Goal: Use online tool/utility: Utilize a website feature to perform a specific function

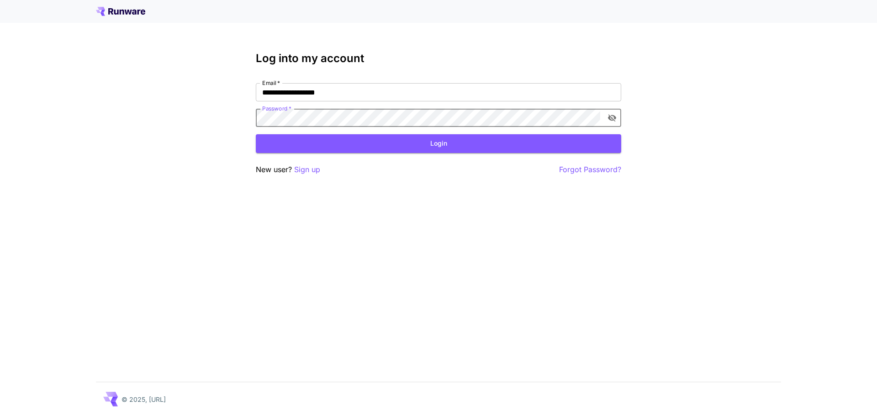
click button "Login" at bounding box center [438, 143] width 365 height 19
click at [416, 143] on button "Login" at bounding box center [438, 143] width 365 height 19
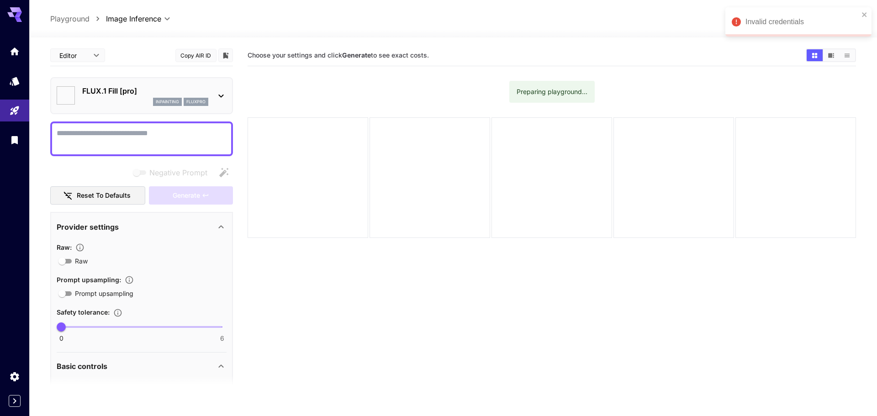
type input "**"
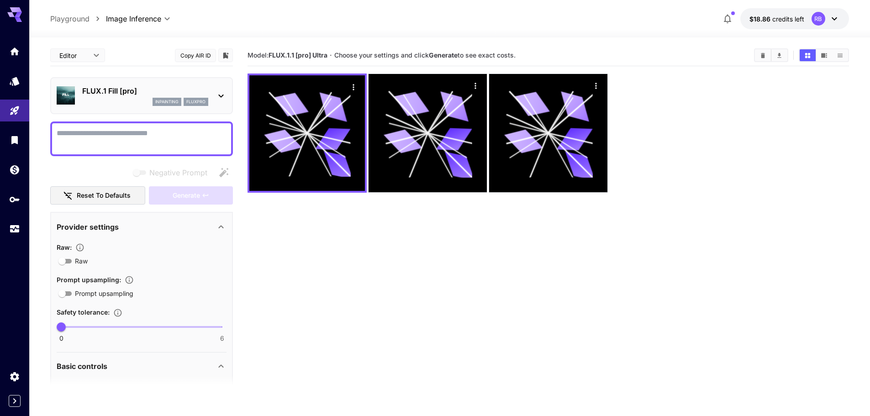
type input "**"
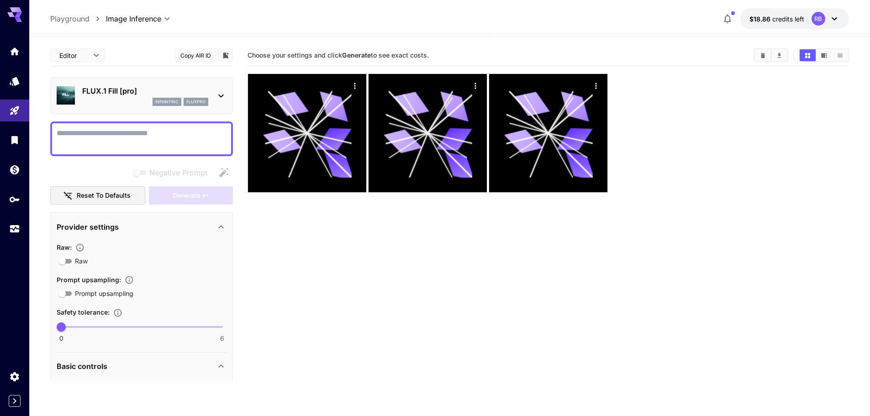
click at [116, 87] on p "FLUX.1 Fill [pro]" at bounding box center [145, 90] width 126 height 11
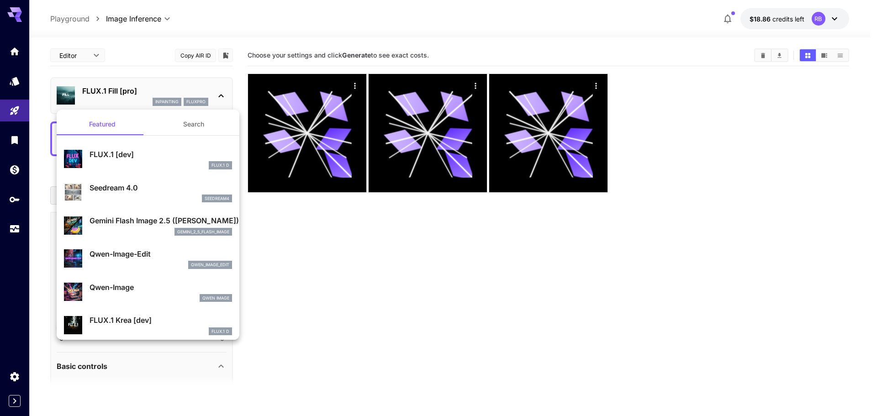
click at [185, 128] on button "Search" at bounding box center [193, 124] width 91 height 22
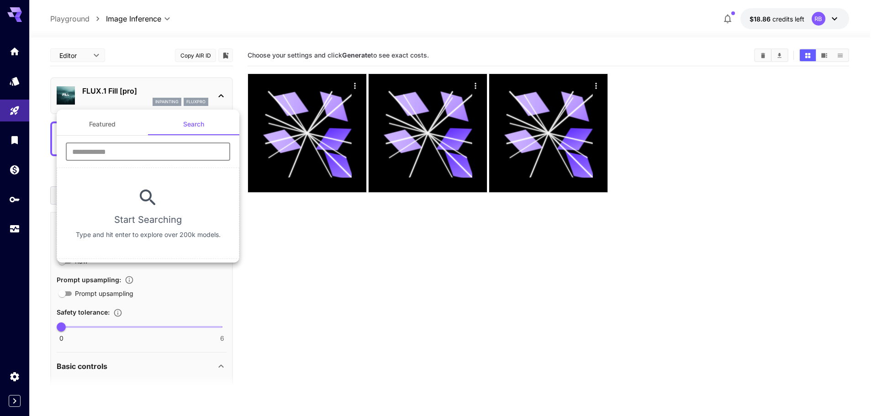
click at [157, 148] on input "text" at bounding box center [148, 151] width 164 height 18
paste input "**********"
type input "*"
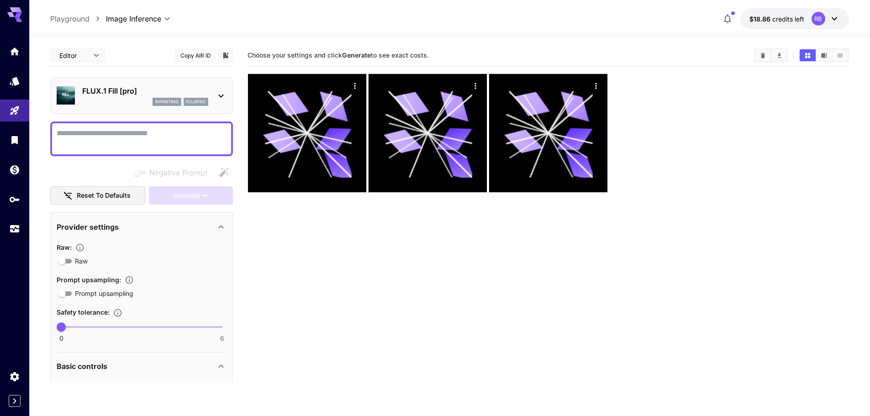
click at [116, 16] on body "**********" at bounding box center [435, 244] width 870 height 488
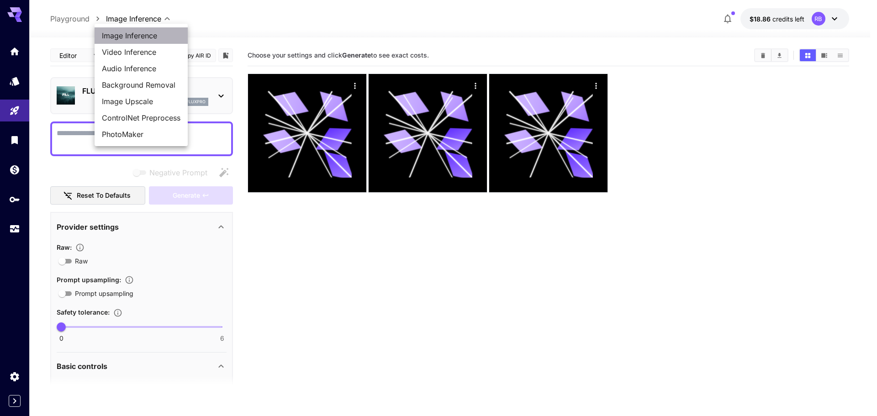
click at [140, 37] on span "Image Inference" at bounding box center [141, 35] width 79 height 11
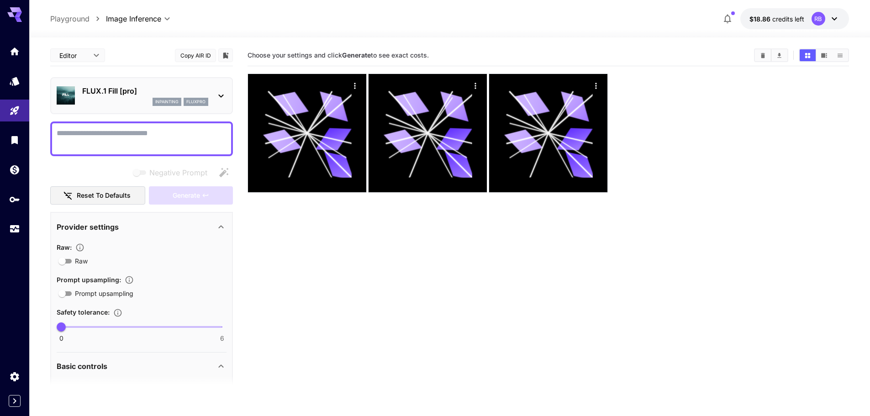
click at [306, 264] on section "Choose your settings and click Generate to see exact costs." at bounding box center [547, 253] width 601 height 416
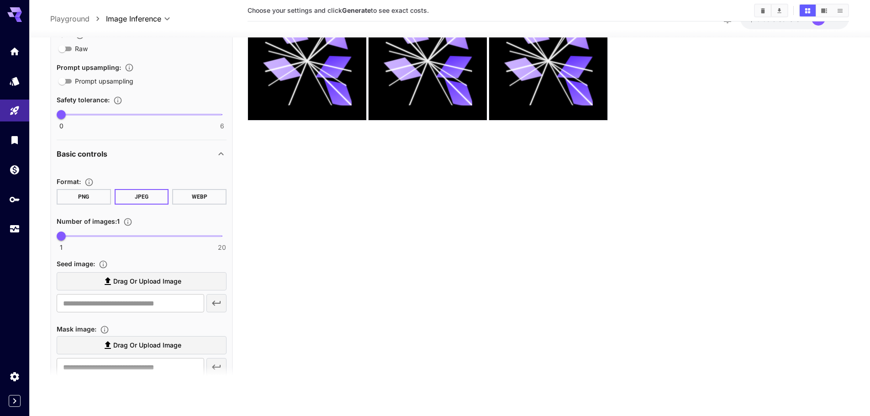
scroll to position [271, 0]
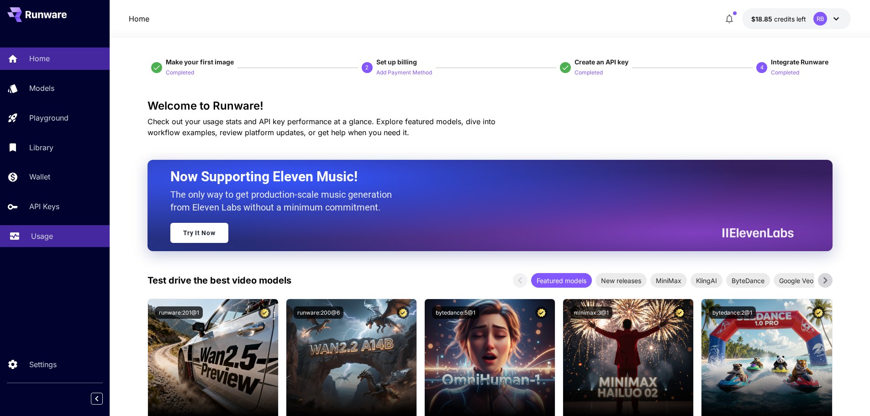
click at [37, 229] on link "Usage" at bounding box center [55, 236] width 110 height 22
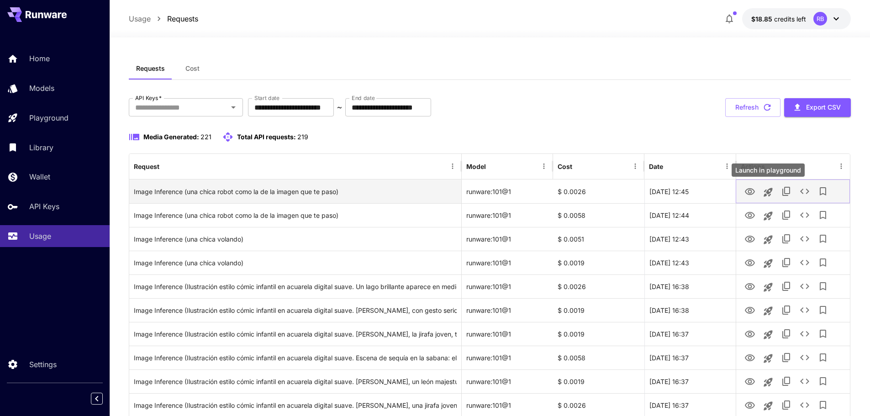
click at [768, 189] on icon "Launch in playground" at bounding box center [767, 192] width 9 height 9
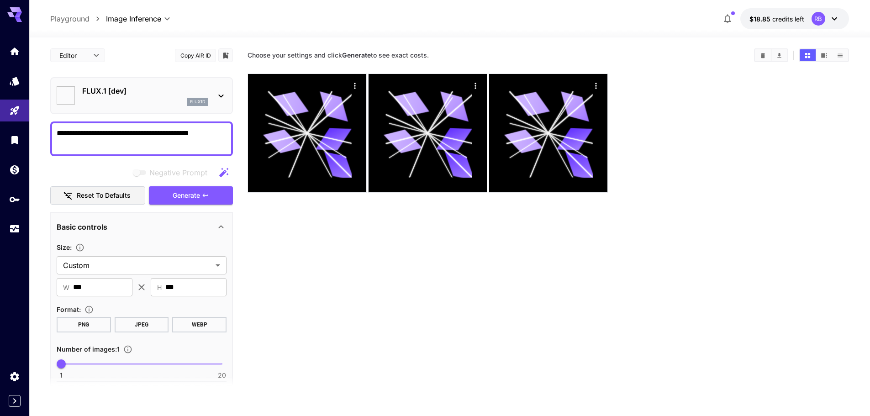
type input "**********"
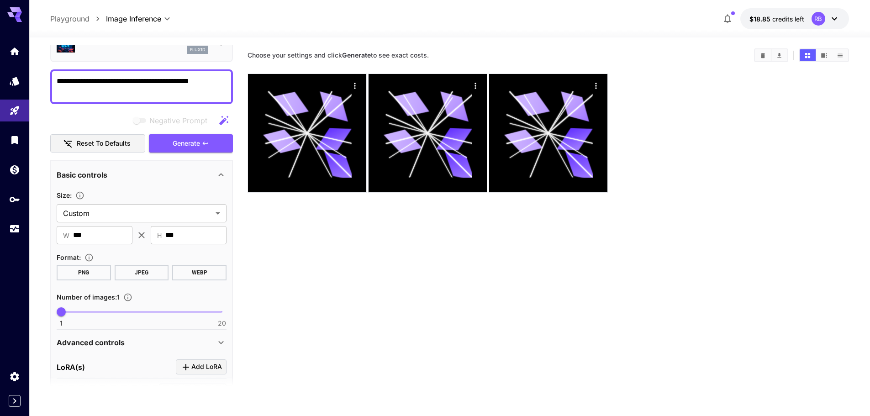
scroll to position [137, 0]
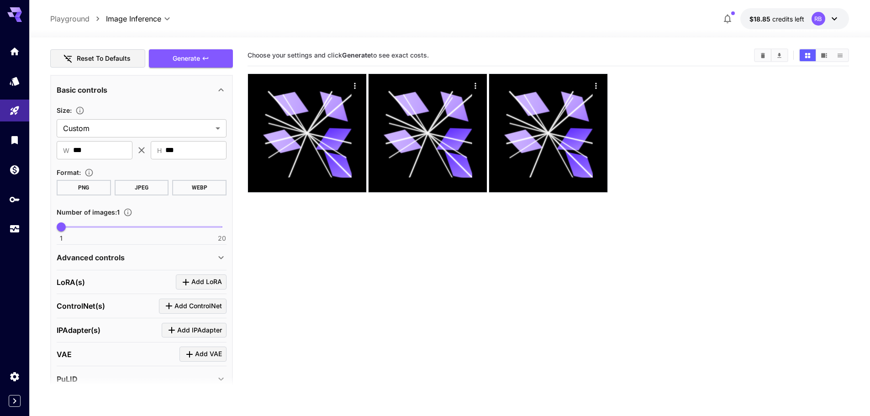
click at [146, 257] on div "Advanced controls" at bounding box center [136, 257] width 159 height 11
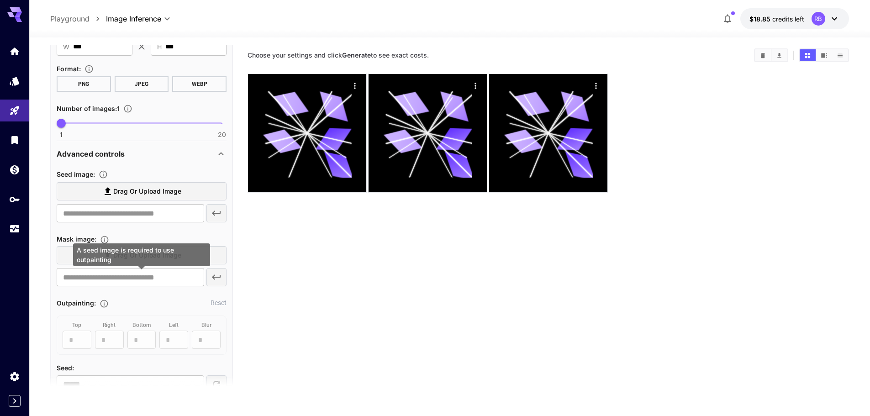
scroll to position [228, 0]
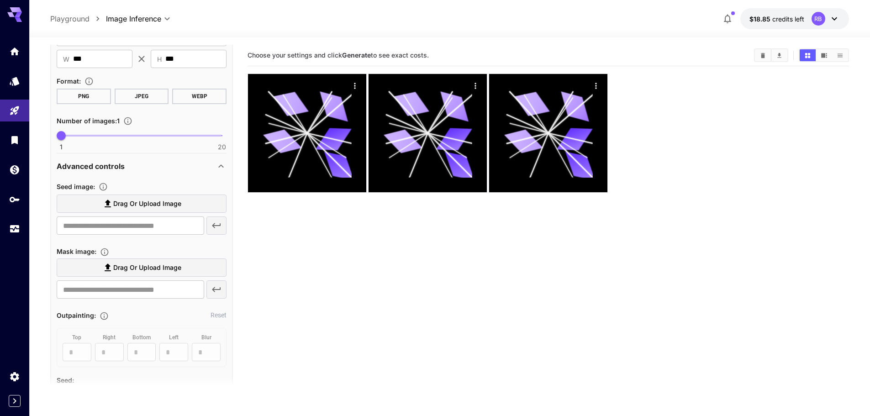
click at [191, 203] on label "Drag or upload image" at bounding box center [142, 203] width 170 height 19
click at [0, 0] on input "Drag or upload image" at bounding box center [0, 0] width 0 height 0
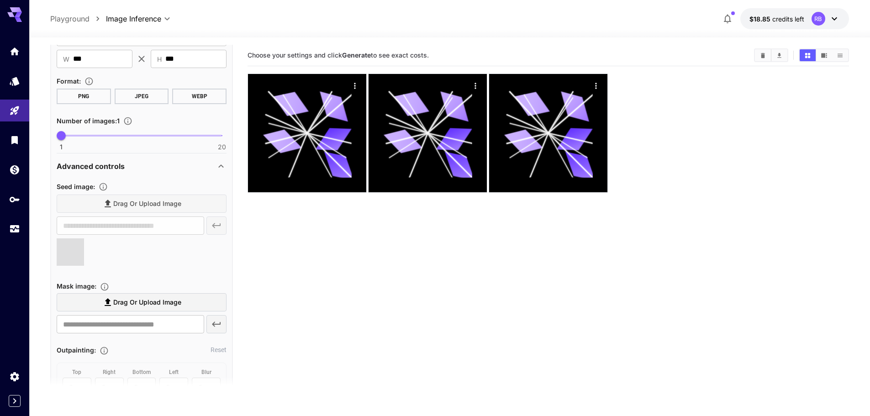
type input "**********"
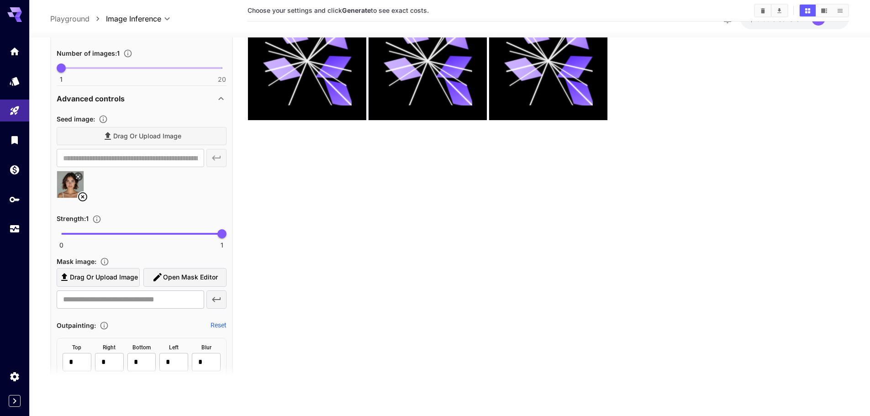
scroll to position [274, 0]
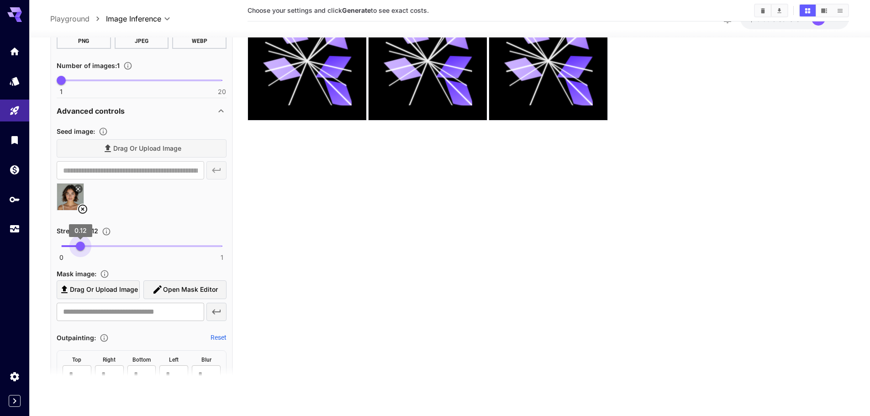
click at [80, 243] on span "0 1 0.12" at bounding box center [141, 246] width 161 height 14
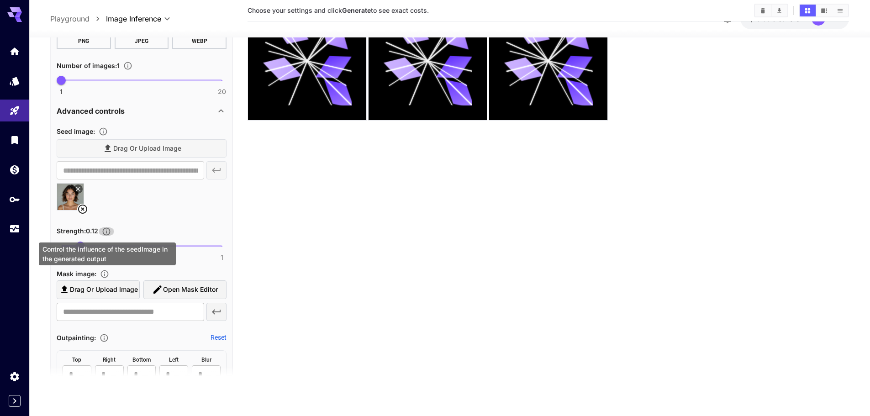
click at [108, 231] on icon "Control the influence of the seedImage in the generated output" at bounding box center [107, 231] width 8 height 8
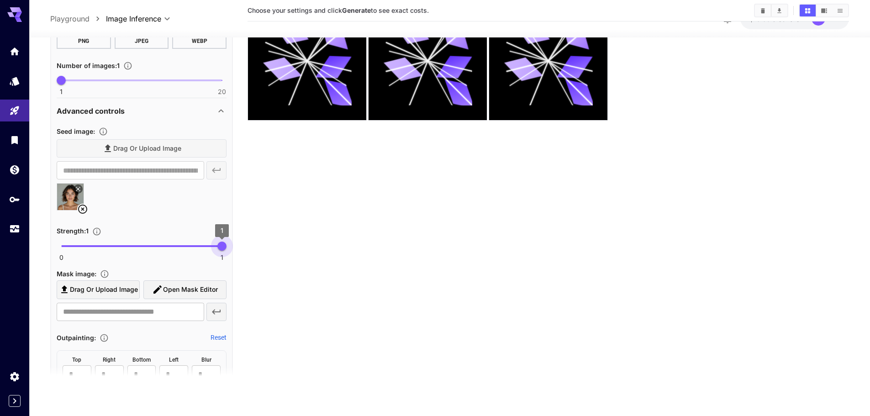
drag, startPoint x: 80, startPoint y: 240, endPoint x: 229, endPoint y: 249, distance: 148.7
click at [226, 249] on span "1" at bounding box center [221, 245] width 9 height 9
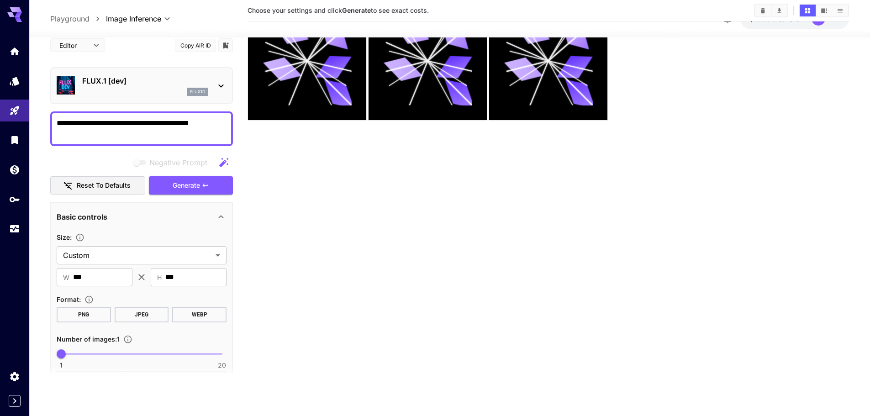
scroll to position [0, 0]
click at [194, 188] on span "Generate" at bounding box center [186, 185] width 27 height 11
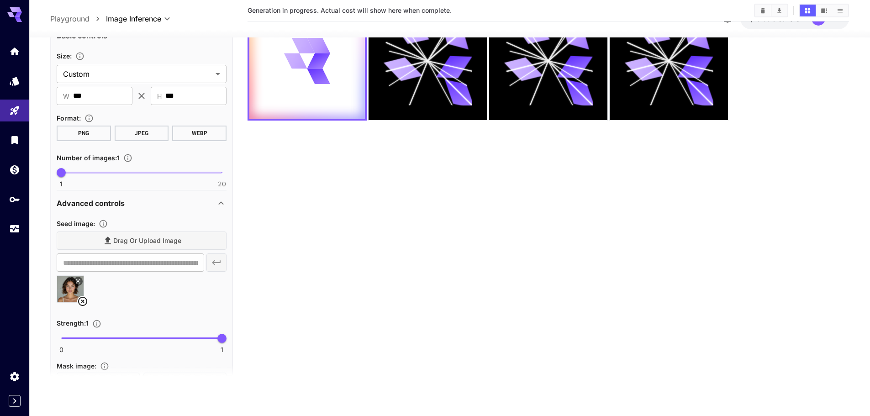
scroll to position [183, 0]
drag, startPoint x: 220, startPoint y: 340, endPoint x: 67, endPoint y: 340, distance: 152.9
click at [67, 340] on span "0.04" at bounding box center [67, 336] width 9 height 9
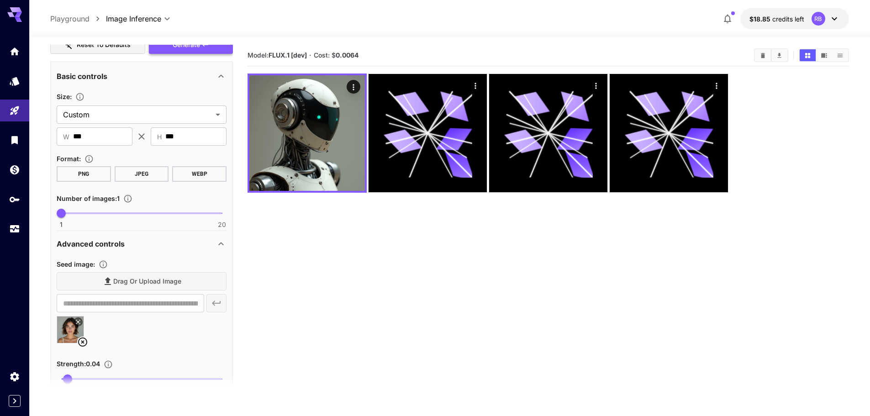
scroll to position [0, 0]
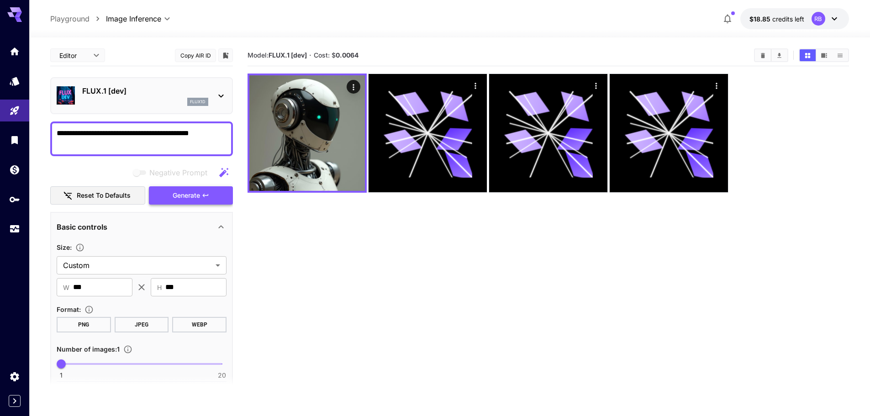
click at [184, 191] on span "Generate" at bounding box center [186, 195] width 27 height 11
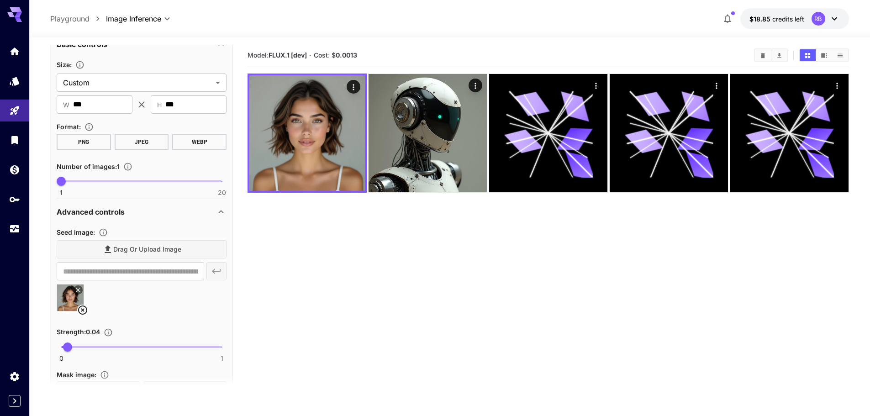
scroll to position [228, 0]
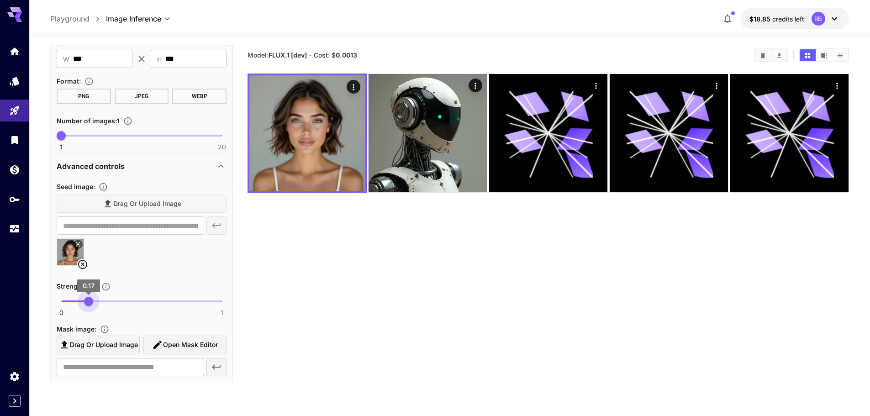
drag, startPoint x: 69, startPoint y: 300, endPoint x: 89, endPoint y: 300, distance: 20.1
click at [89, 300] on span "0.17" at bounding box center [88, 301] width 9 height 9
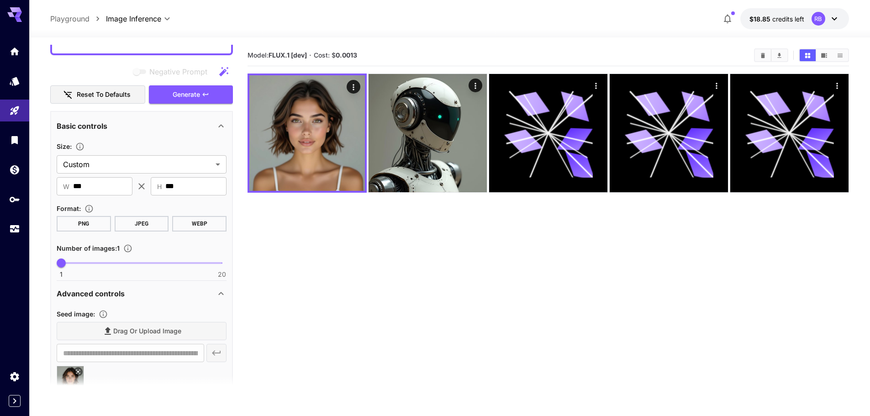
scroll to position [91, 0]
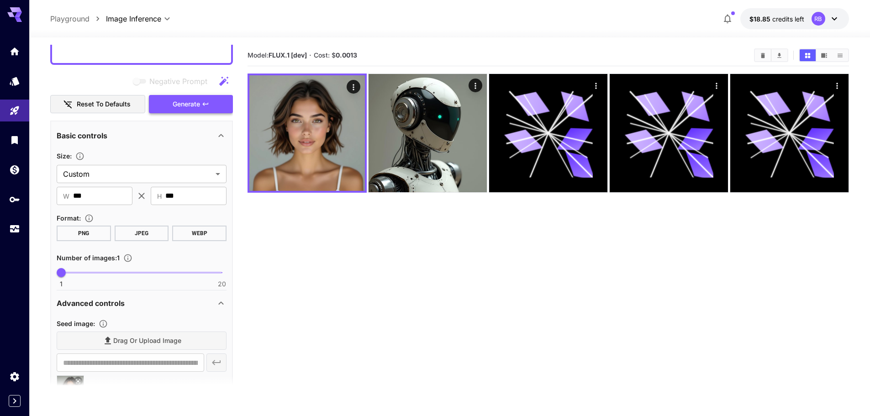
click at [205, 107] on icon "button" at bounding box center [205, 103] width 7 height 7
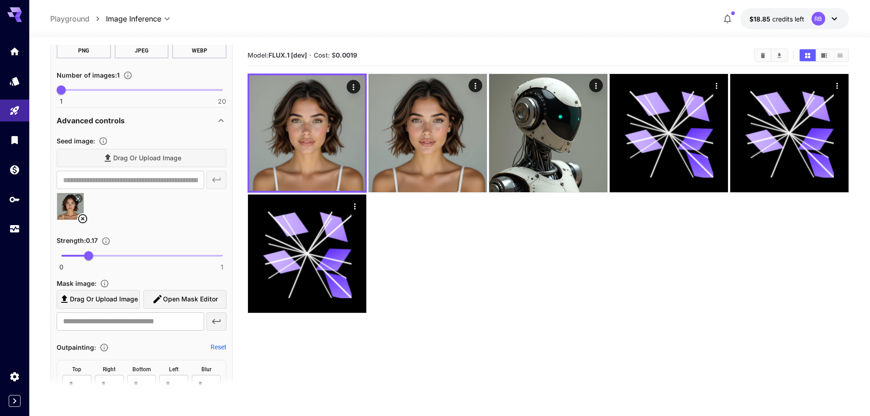
scroll to position [320, 0]
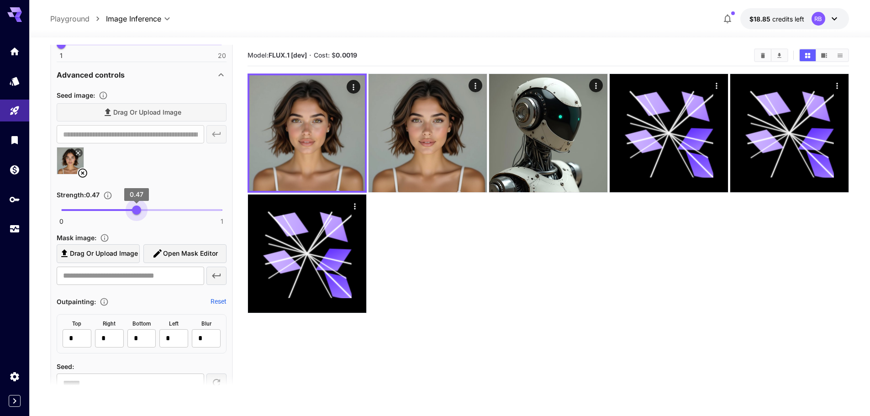
drag, startPoint x: 88, startPoint y: 206, endPoint x: 136, endPoint y: 215, distance: 49.2
click at [136, 215] on span "0.47" at bounding box center [136, 209] width 9 height 9
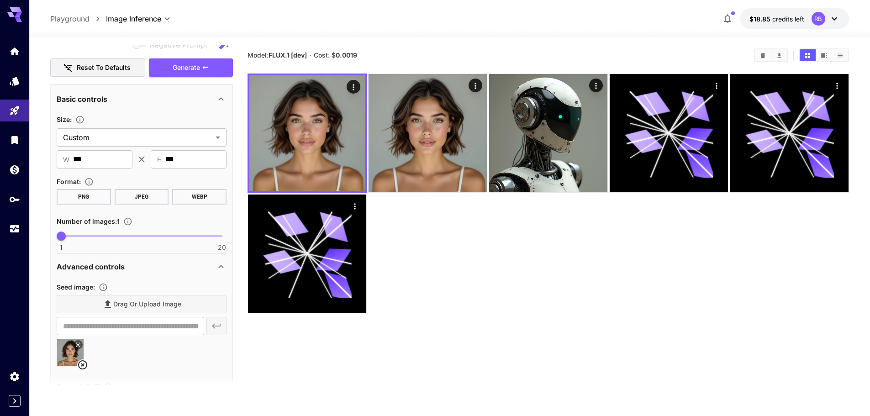
scroll to position [0, 0]
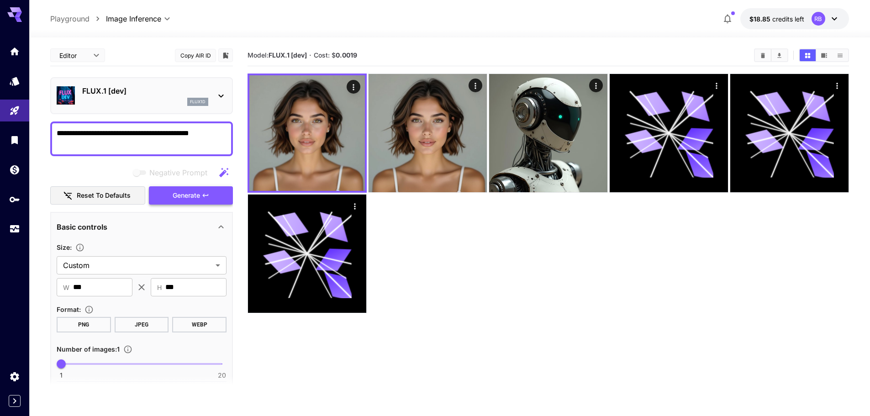
click at [192, 195] on span "Generate" at bounding box center [186, 195] width 27 height 11
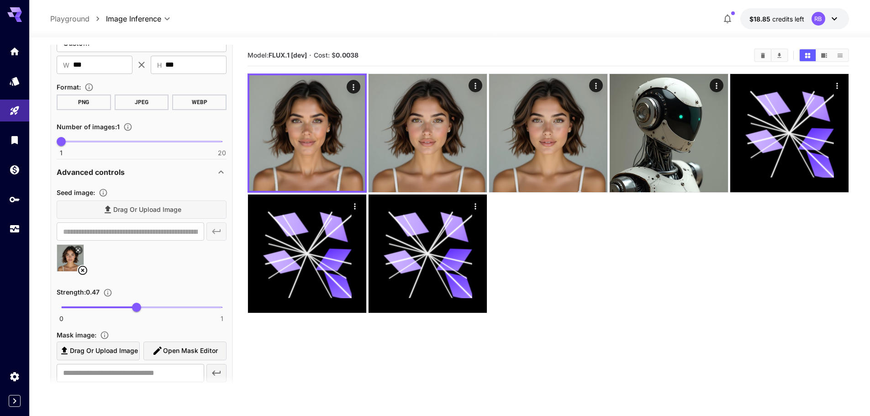
scroll to position [274, 0]
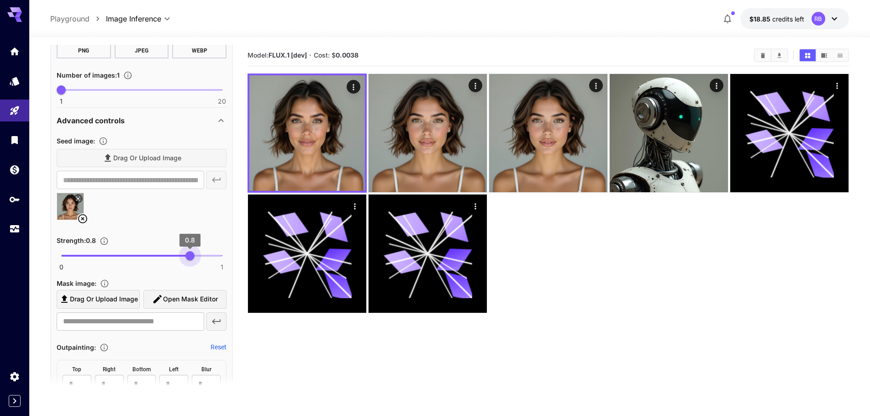
drag, startPoint x: 137, startPoint y: 252, endPoint x: 189, endPoint y: 263, distance: 54.2
click at [189, 260] on span "0.8" at bounding box center [189, 255] width 9 height 9
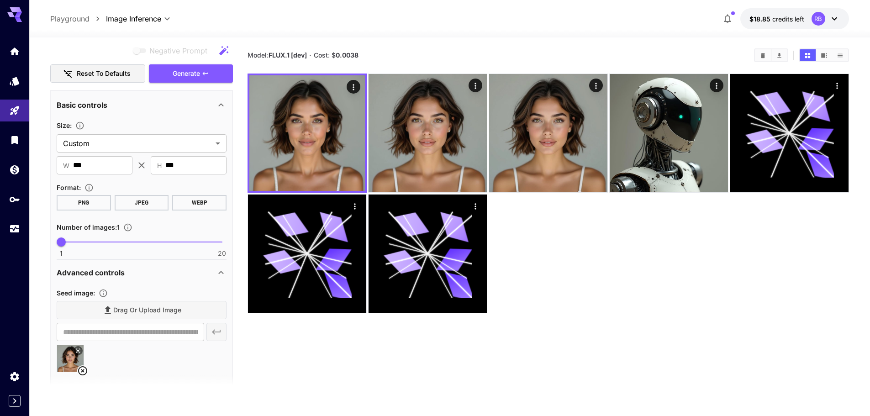
scroll to position [46, 0]
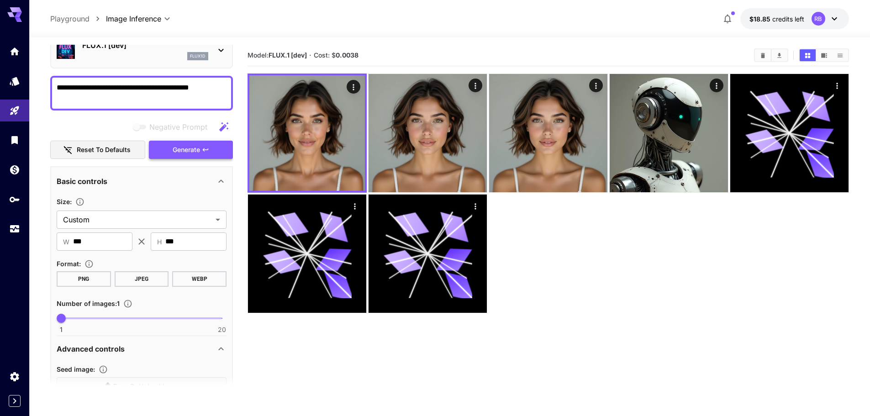
click at [186, 147] on span "Generate" at bounding box center [186, 149] width 27 height 11
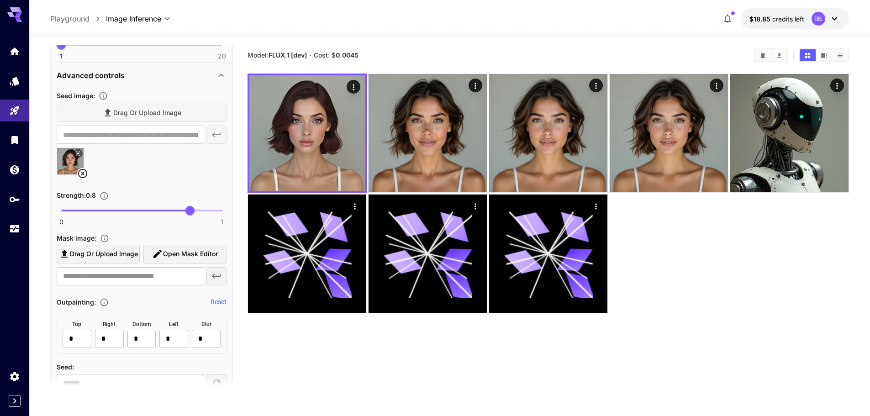
scroll to position [320, 0]
drag, startPoint x: 194, startPoint y: 215, endPoint x: 215, endPoint y: 217, distance: 21.1
click at [215, 215] on span "0.95" at bounding box center [213, 209] width 9 height 9
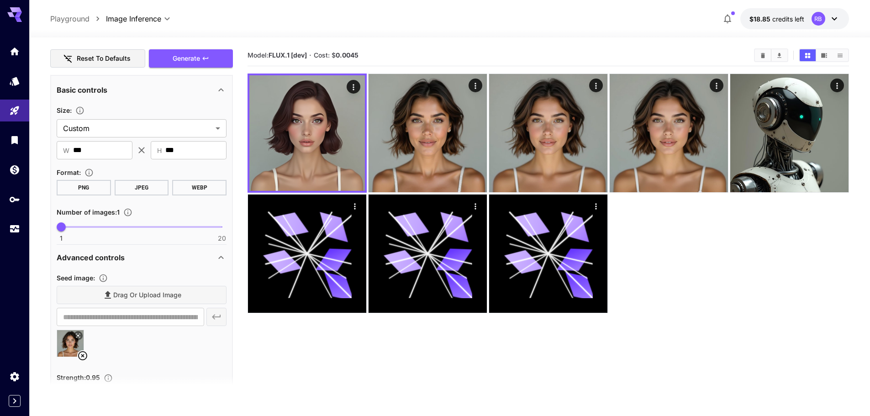
scroll to position [0, 0]
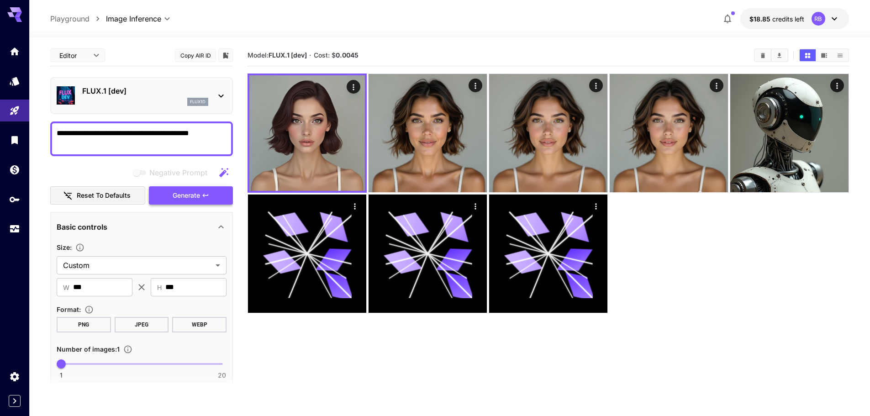
click at [190, 196] on span "Generate" at bounding box center [186, 195] width 27 height 11
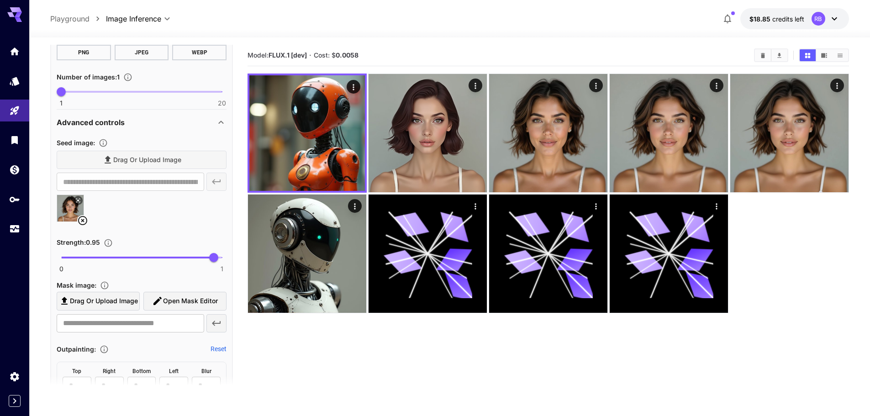
scroll to position [274, 0]
drag, startPoint x: 212, startPoint y: 257, endPoint x: 206, endPoint y: 258, distance: 6.5
click at [206, 258] on span "0.9" at bounding box center [205, 255] width 9 height 9
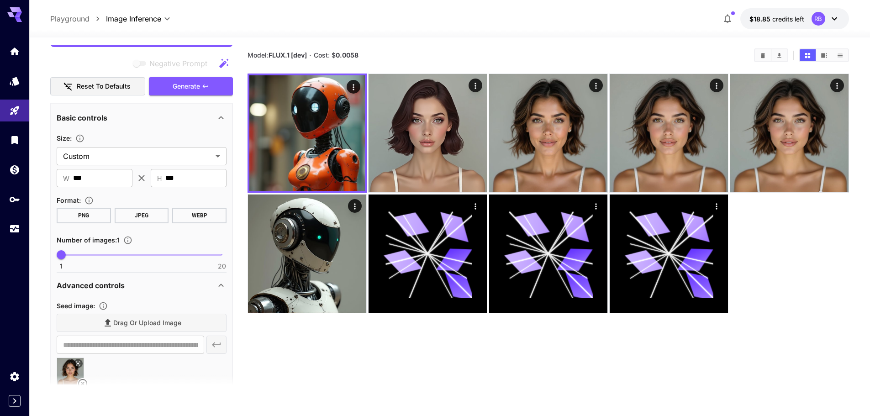
scroll to position [91, 0]
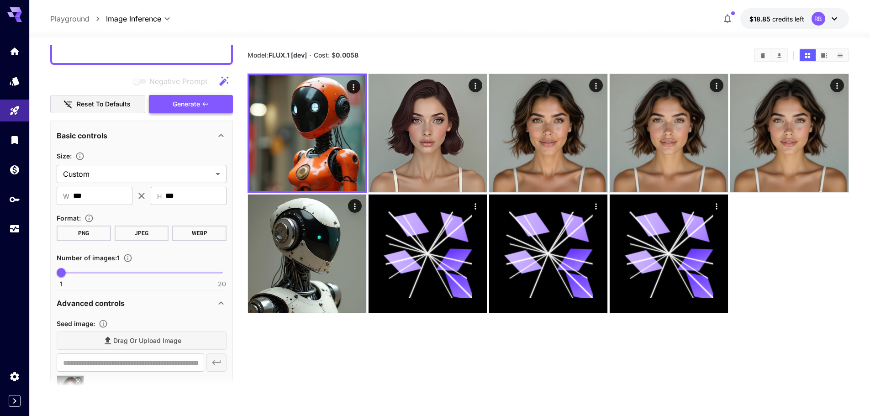
click at [211, 103] on button "Generate" at bounding box center [191, 104] width 84 height 19
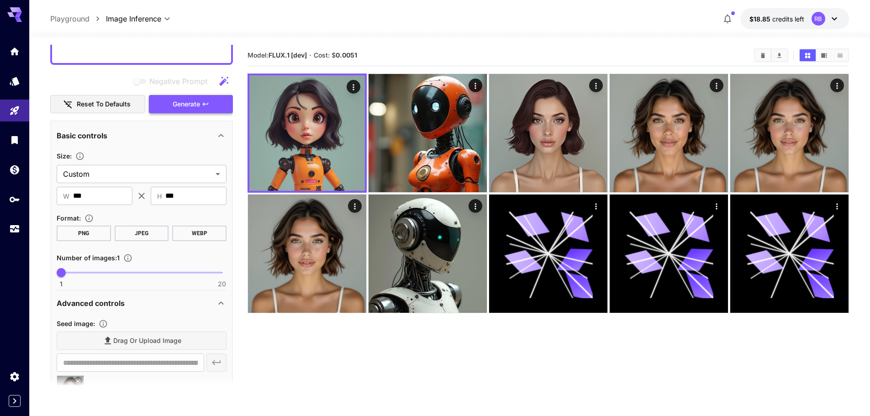
click at [203, 96] on button "Generate" at bounding box center [191, 104] width 84 height 19
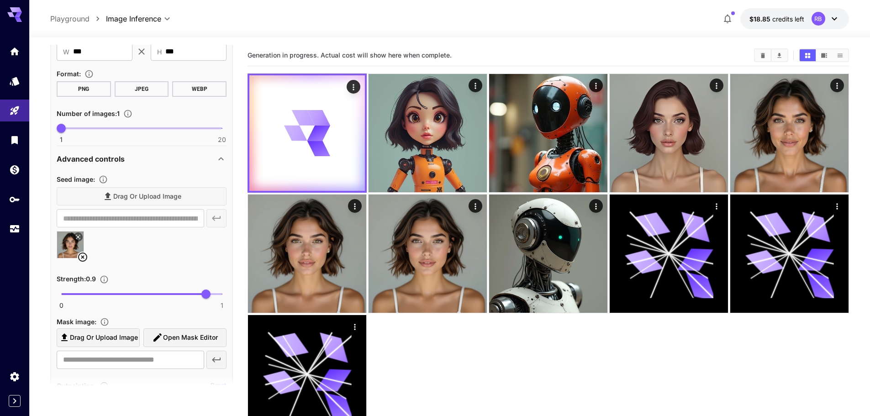
scroll to position [274, 0]
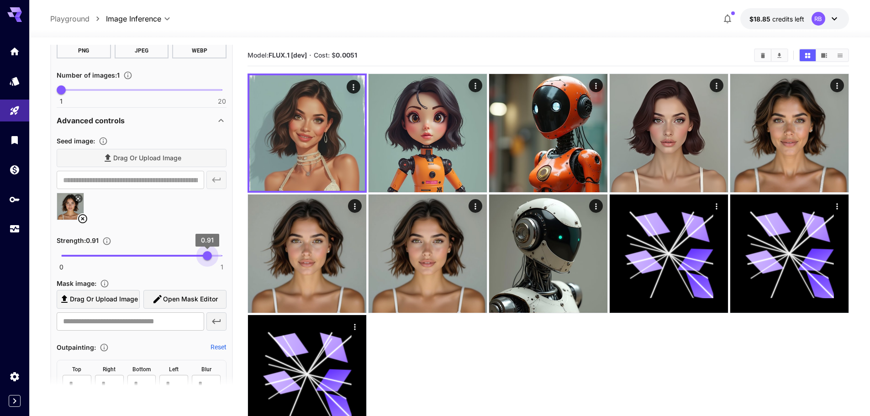
drag, startPoint x: 201, startPoint y: 255, endPoint x: 208, endPoint y: 260, distance: 8.2
click at [208, 260] on span "0.91" at bounding box center [207, 255] width 9 height 9
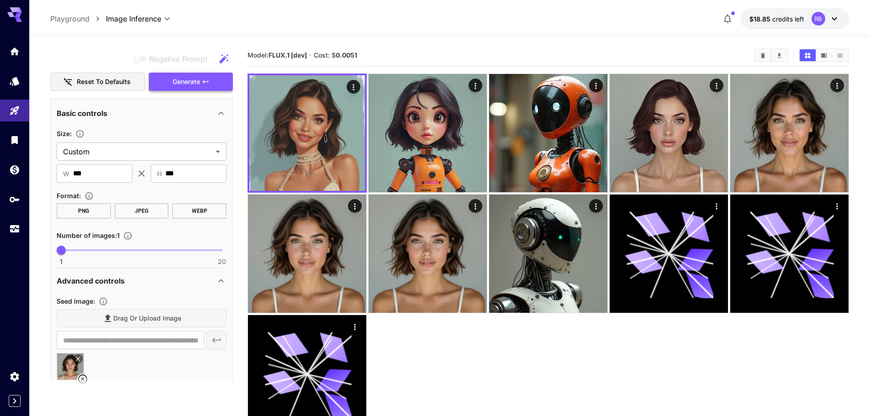
scroll to position [91, 0]
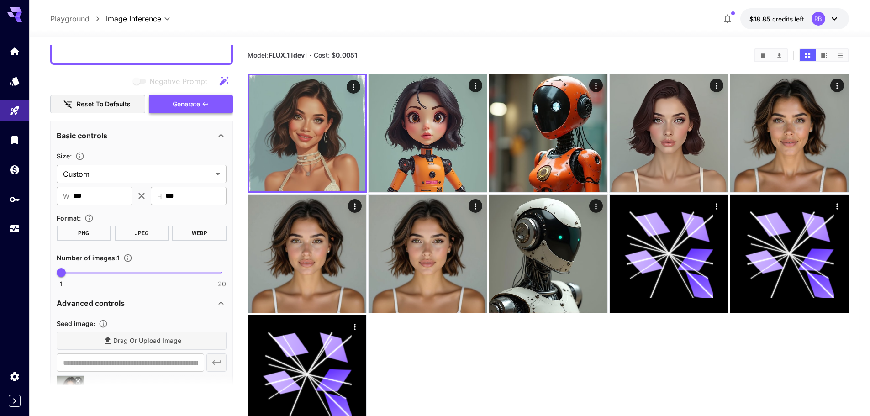
click at [200, 105] on span "Generate" at bounding box center [186, 104] width 27 height 11
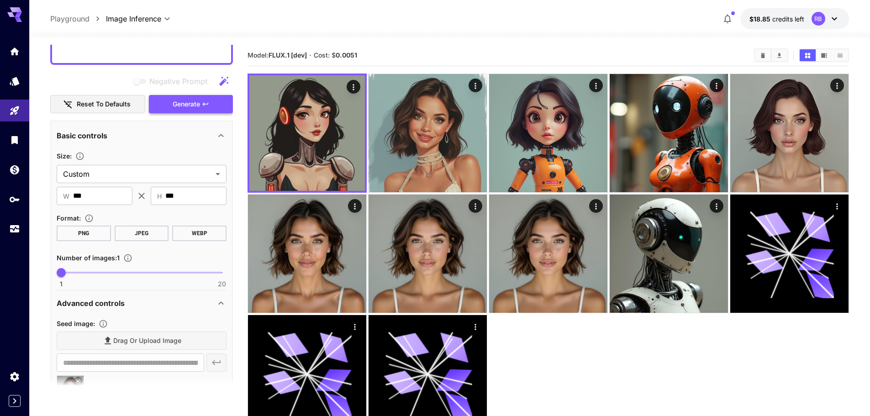
click at [195, 108] on span "Generate" at bounding box center [186, 104] width 27 height 11
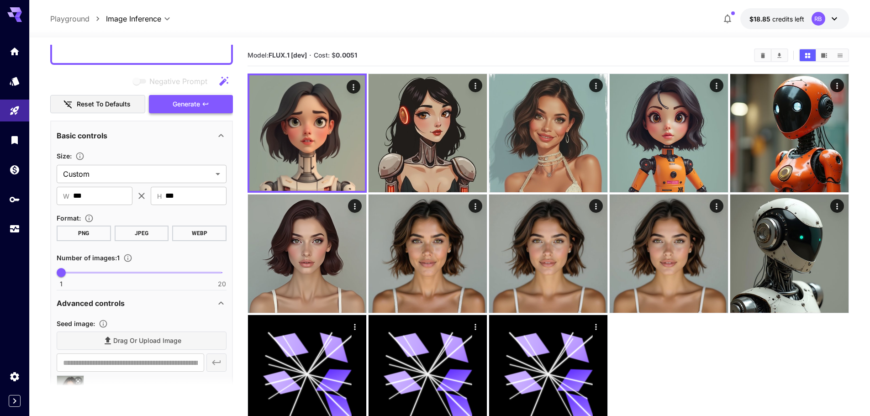
click at [195, 108] on span "Generate" at bounding box center [186, 104] width 27 height 11
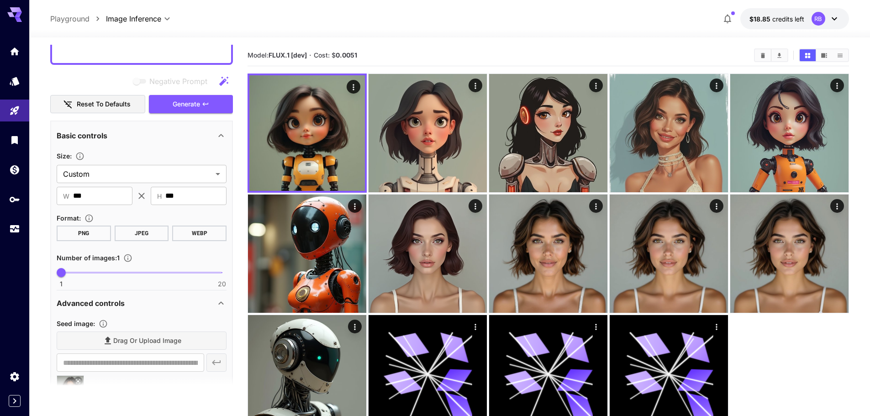
scroll to position [183, 0]
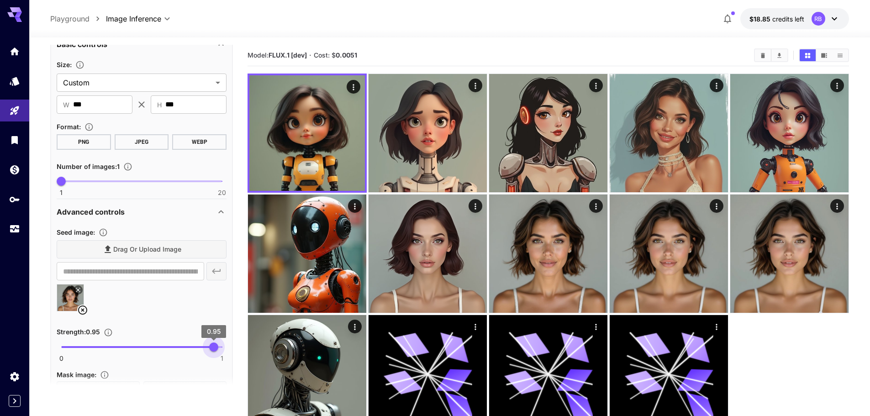
click at [214, 352] on span "0.95" at bounding box center [213, 346] width 9 height 9
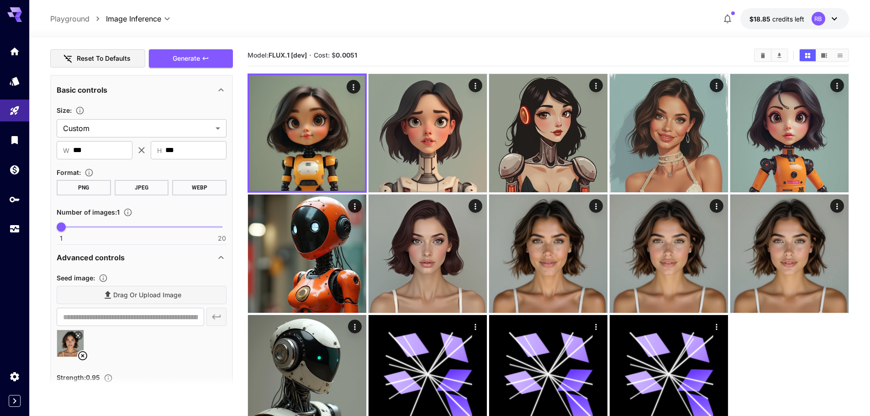
scroll to position [0, 0]
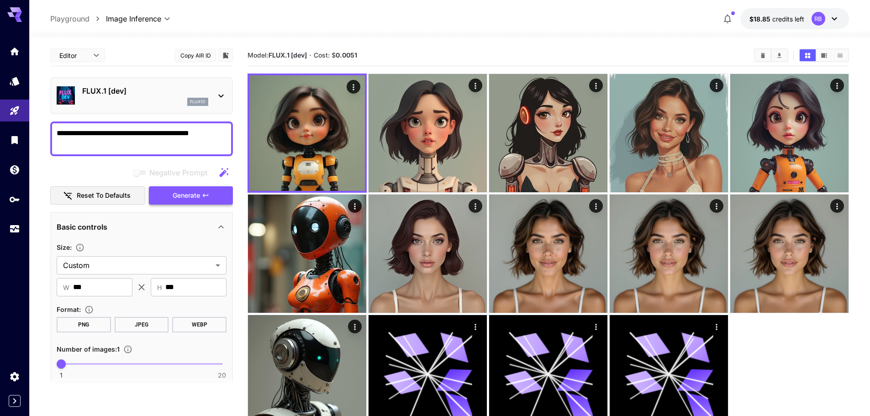
click at [200, 192] on button "Generate" at bounding box center [191, 195] width 84 height 19
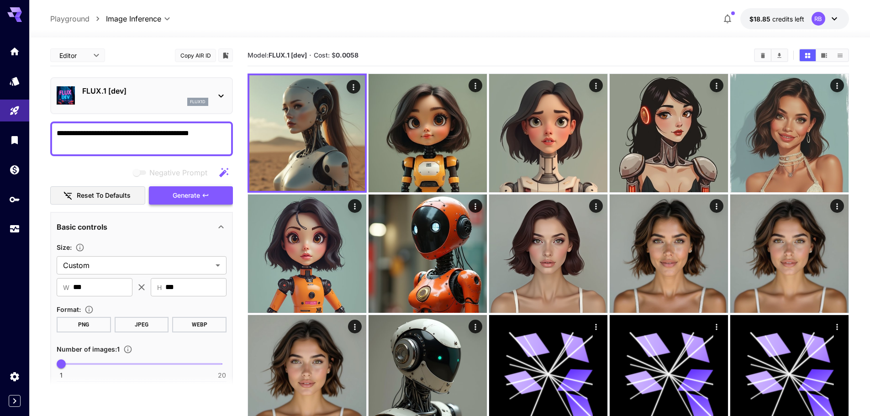
click at [200, 192] on button "Generate" at bounding box center [191, 195] width 84 height 19
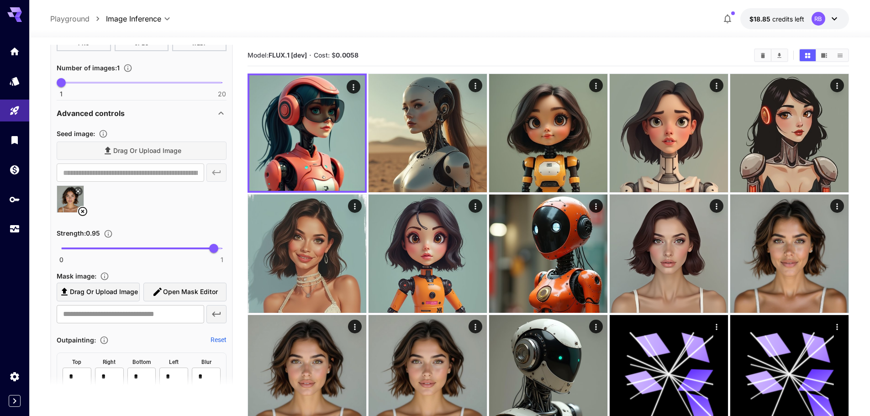
scroll to position [320, 0]
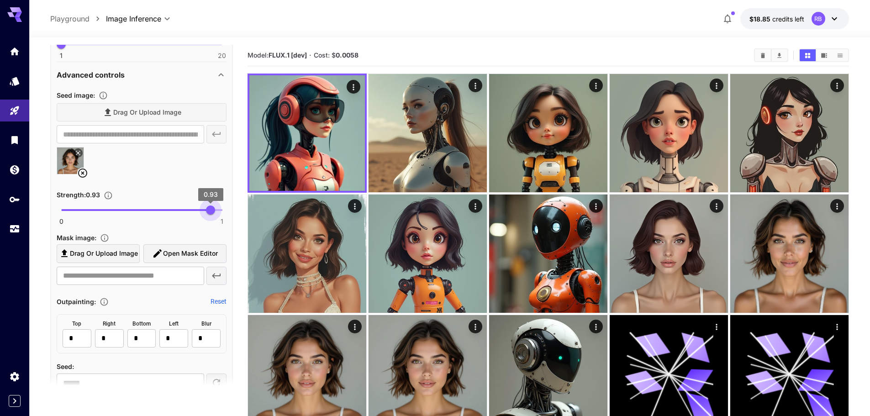
type input "****"
click at [209, 212] on span "0.92" at bounding box center [209, 209] width 9 height 9
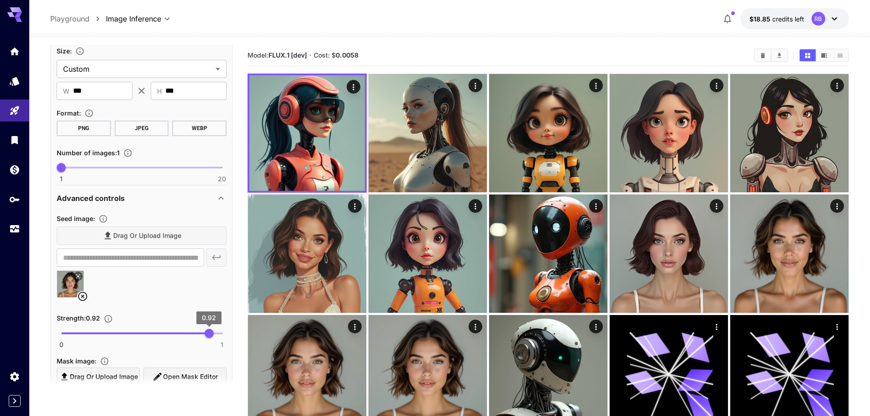
scroll to position [91, 0]
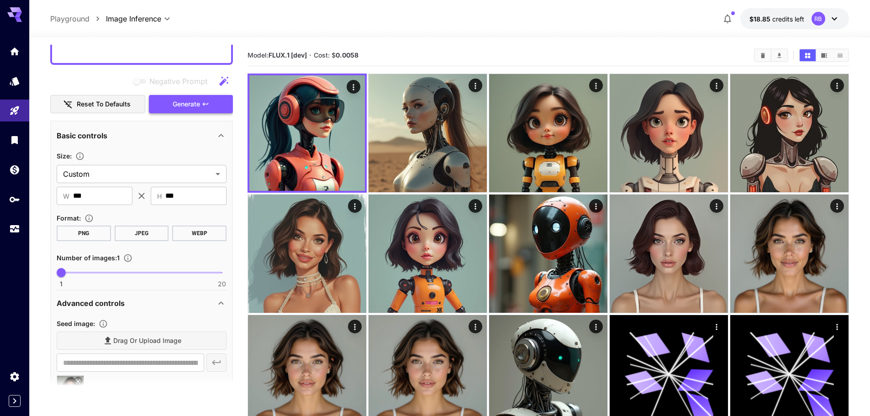
click at [219, 107] on button "Generate" at bounding box center [191, 104] width 84 height 19
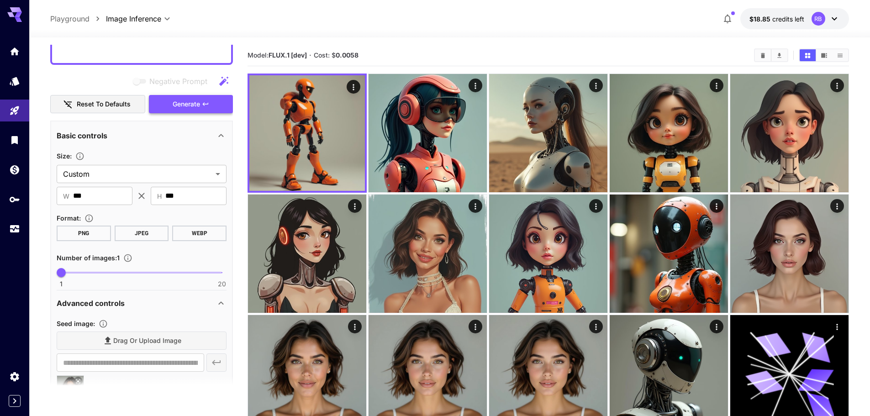
click at [208, 98] on button "Generate" at bounding box center [191, 104] width 84 height 19
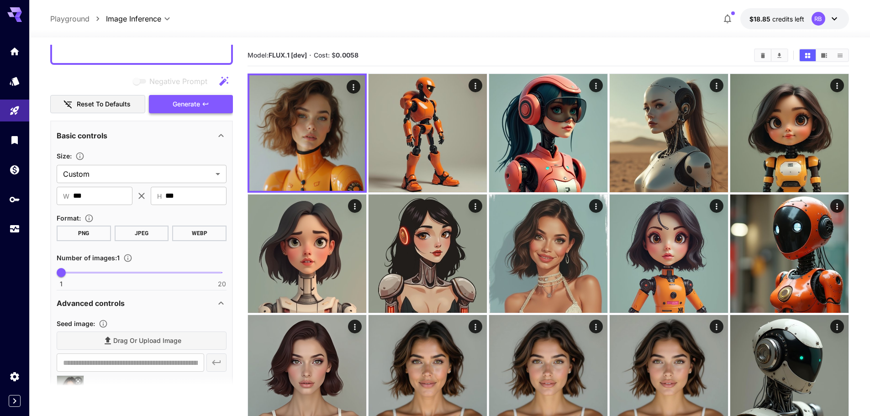
click at [194, 108] on span "Generate" at bounding box center [186, 104] width 27 height 11
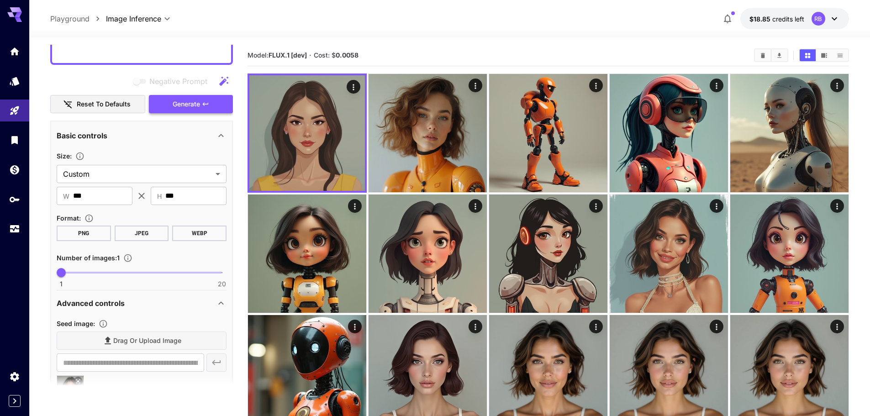
click at [200, 100] on button "Generate" at bounding box center [191, 104] width 84 height 19
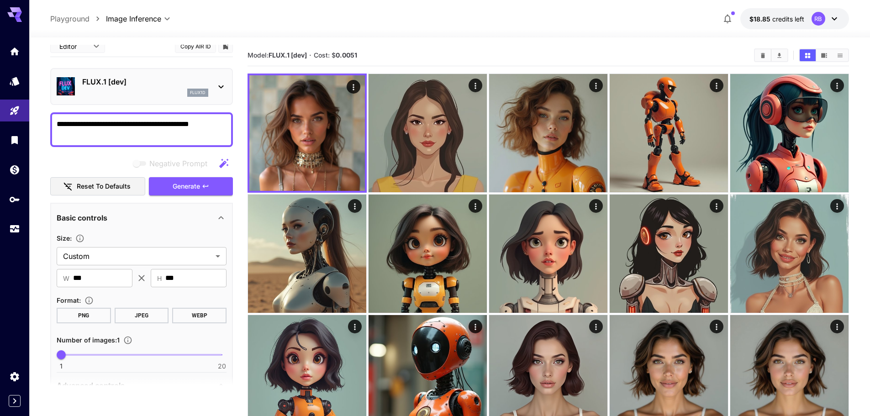
scroll to position [0, 0]
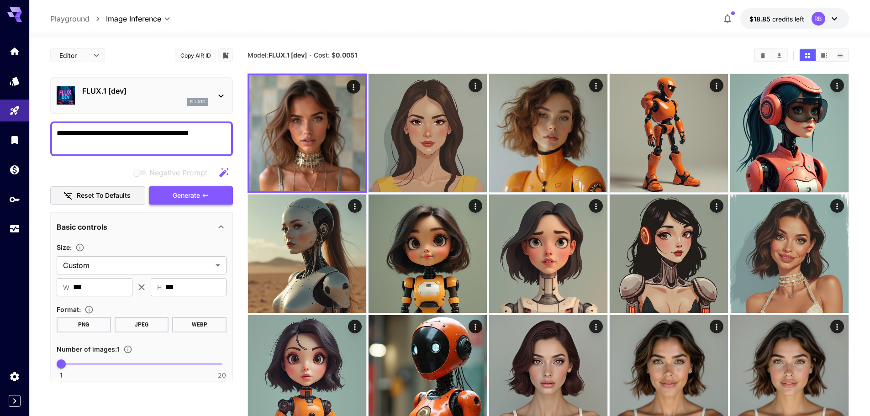
click at [195, 194] on span "Generate" at bounding box center [186, 195] width 27 height 11
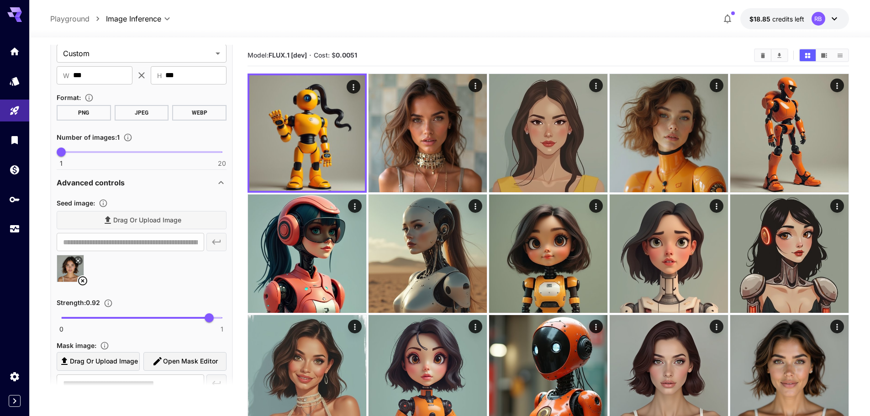
scroll to position [228, 0]
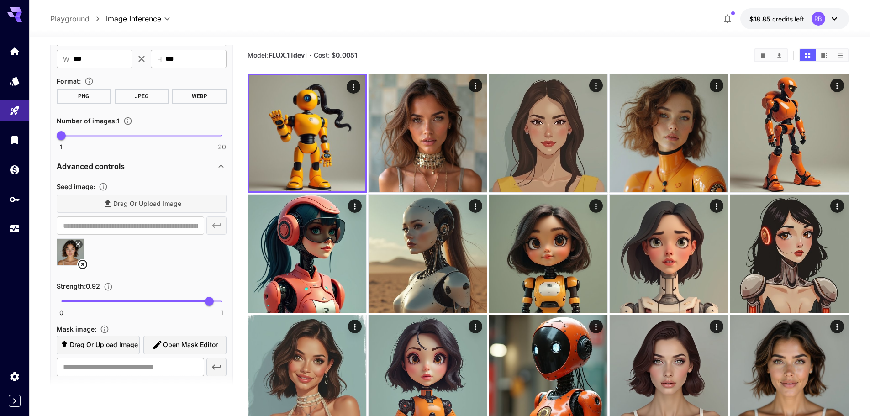
click at [195, 209] on div "Drag or upload image" at bounding box center [142, 203] width 170 height 19
click at [145, 204] on div "Drag or upload image" at bounding box center [142, 203] width 170 height 19
click at [84, 262] on icon at bounding box center [82, 264] width 11 height 11
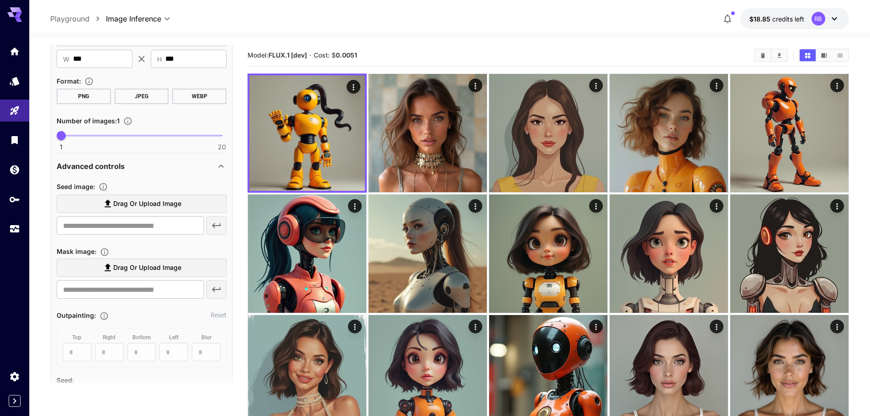
click at [104, 213] on section "Drag or upload image ​" at bounding box center [142, 214] width 170 height 41
click at [108, 205] on icon at bounding box center [108, 204] width 6 height 8
click at [0, 0] on input "Drag or upload image" at bounding box center [0, 0] width 0 height 0
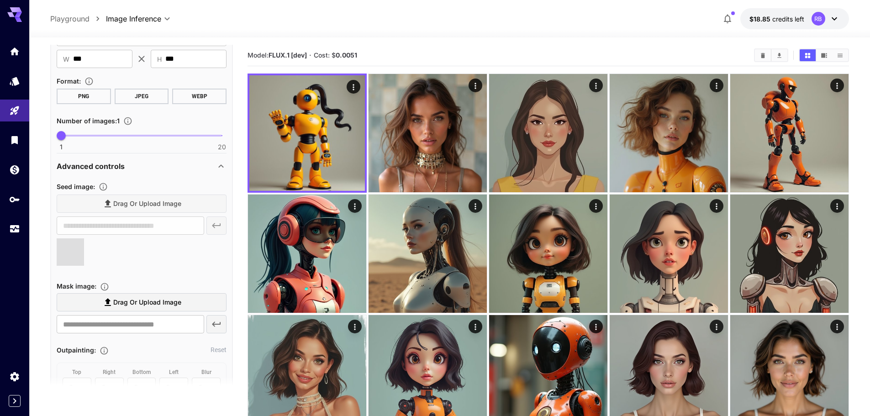
type input "**********"
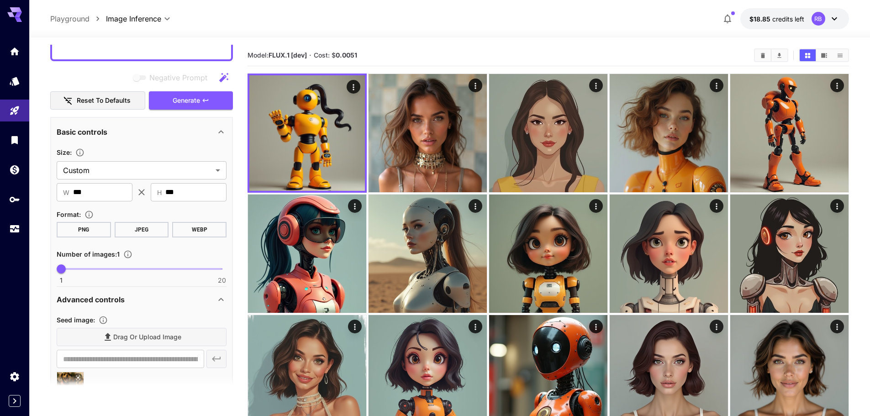
scroll to position [91, 0]
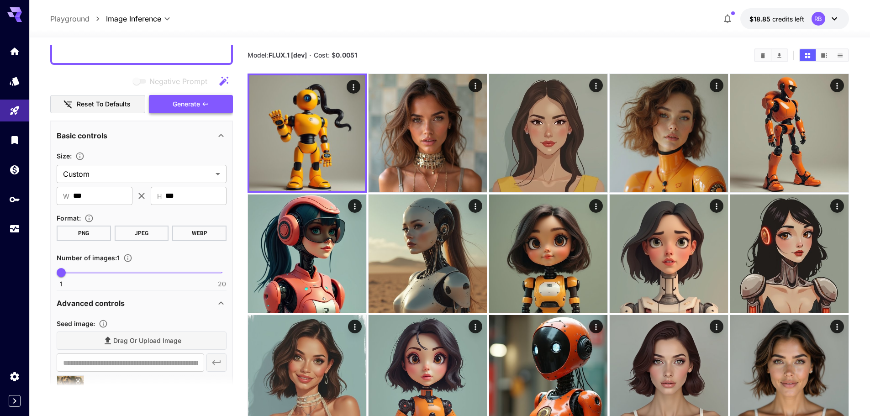
click at [201, 101] on button "Generate" at bounding box center [191, 104] width 84 height 19
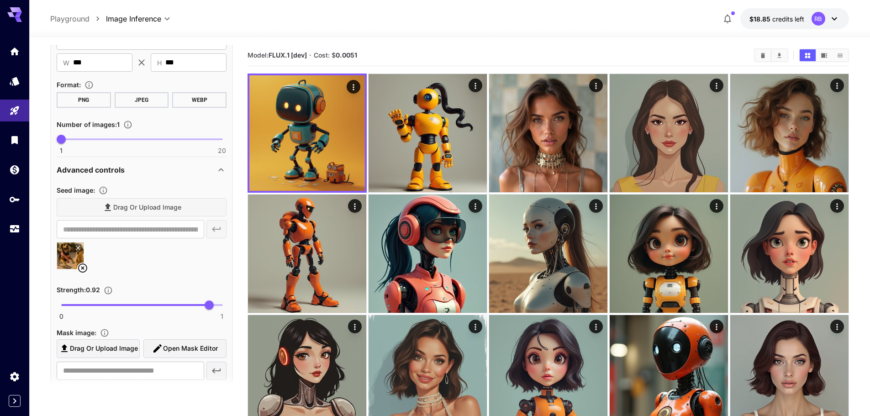
scroll to position [228, 0]
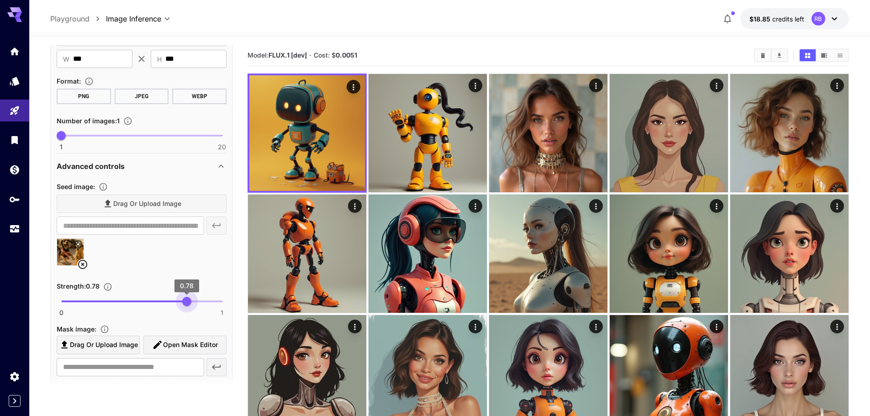
drag, startPoint x: 205, startPoint y: 300, endPoint x: 186, endPoint y: 303, distance: 19.4
click at [186, 303] on span "0.78" at bounding box center [186, 301] width 9 height 9
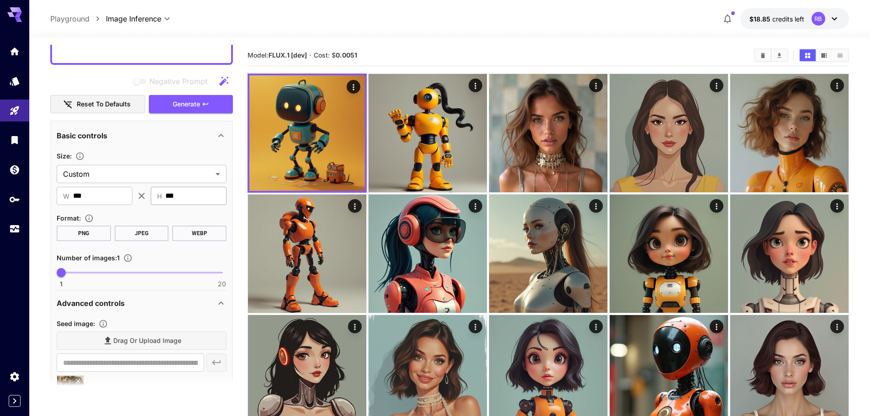
scroll to position [0, 0]
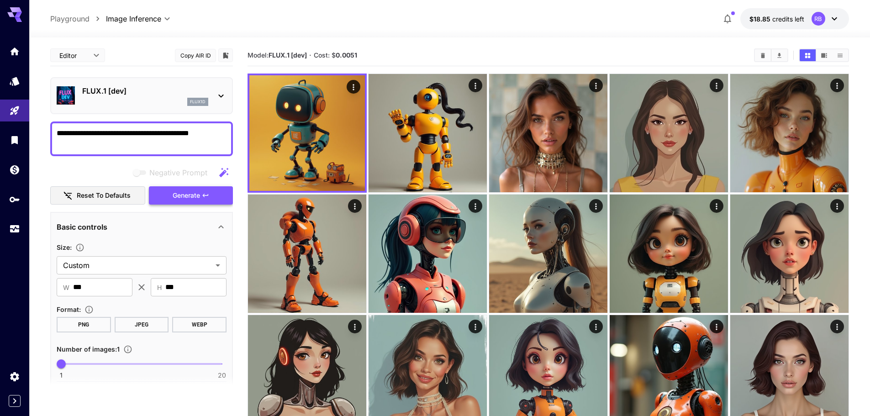
click at [189, 201] on button "Generate" at bounding box center [191, 195] width 84 height 19
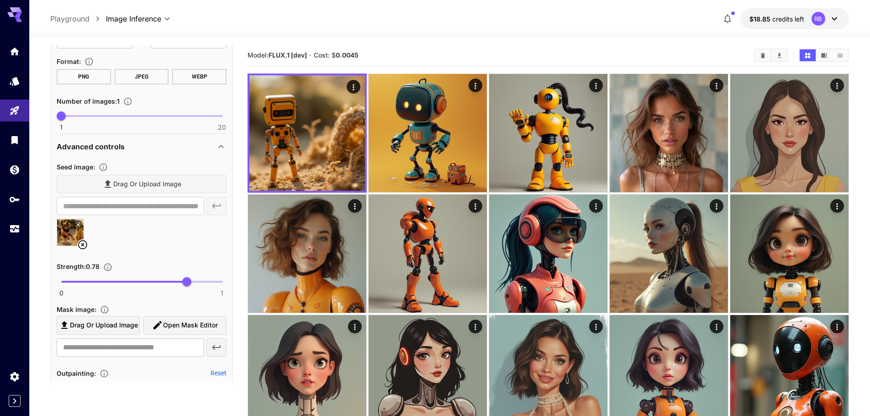
scroll to position [274, 0]
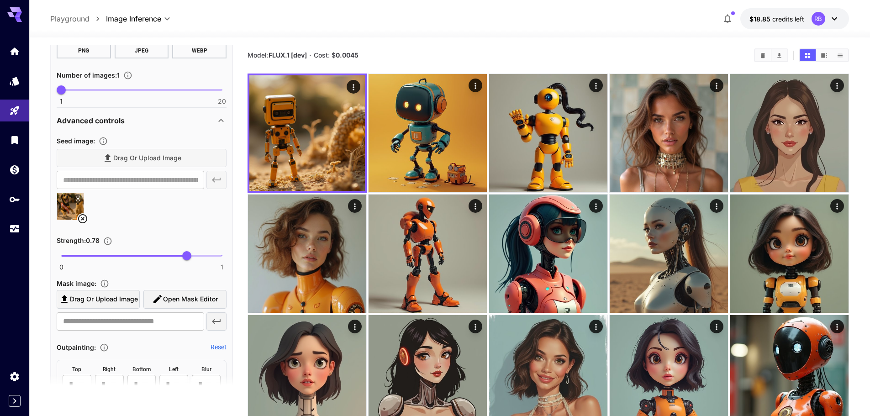
click at [95, 257] on span "0 1 0.78" at bounding box center [141, 256] width 161 height 14
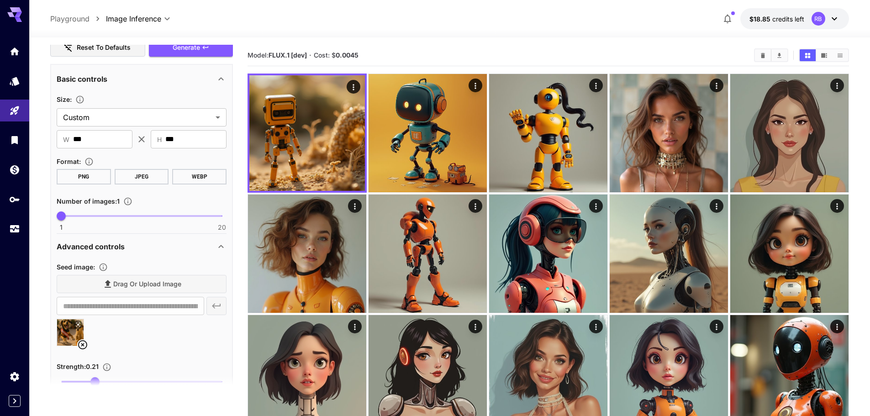
scroll to position [137, 0]
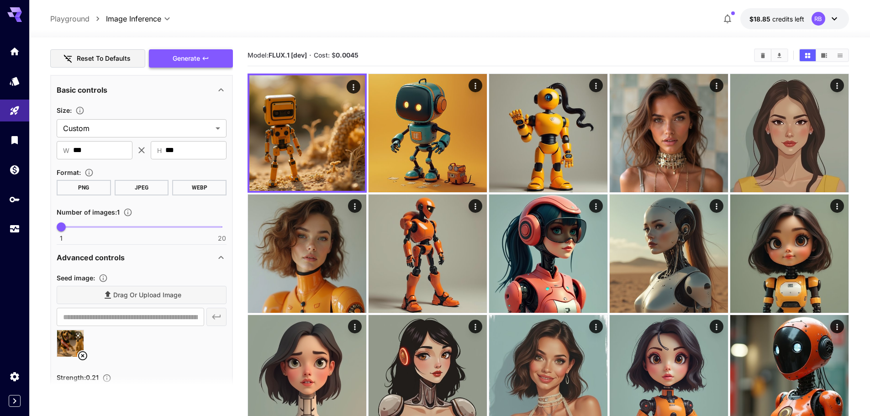
click at [204, 55] on icon "button" at bounding box center [205, 58] width 7 height 7
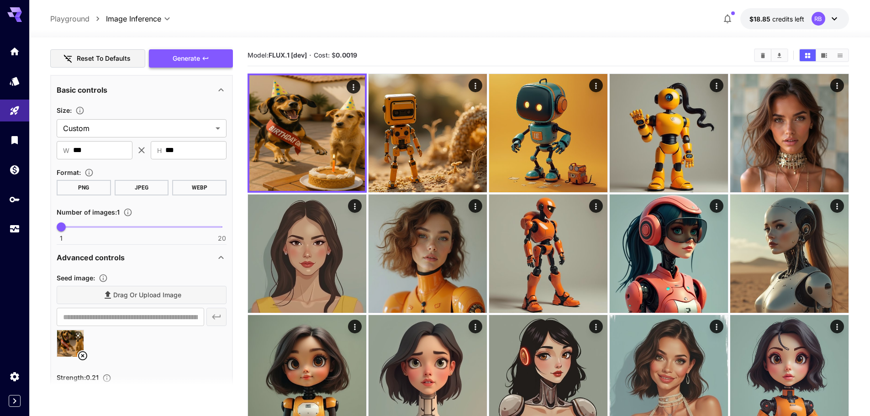
click at [204, 55] on icon "button" at bounding box center [205, 58] width 7 height 7
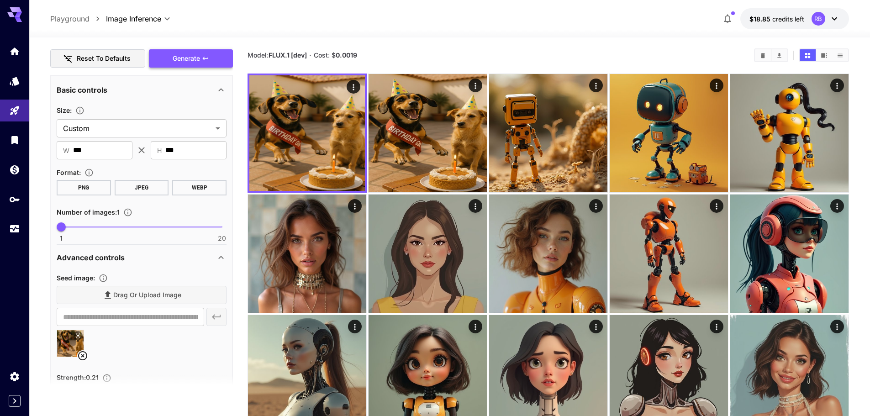
click at [204, 55] on icon "button" at bounding box center [205, 58] width 7 height 7
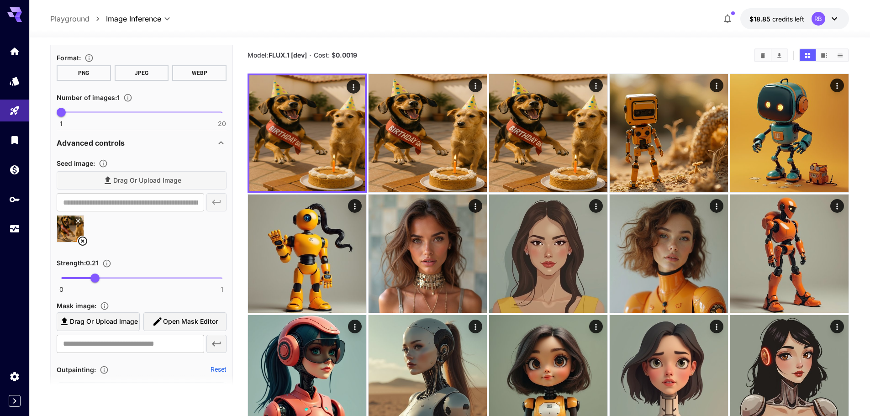
scroll to position [274, 0]
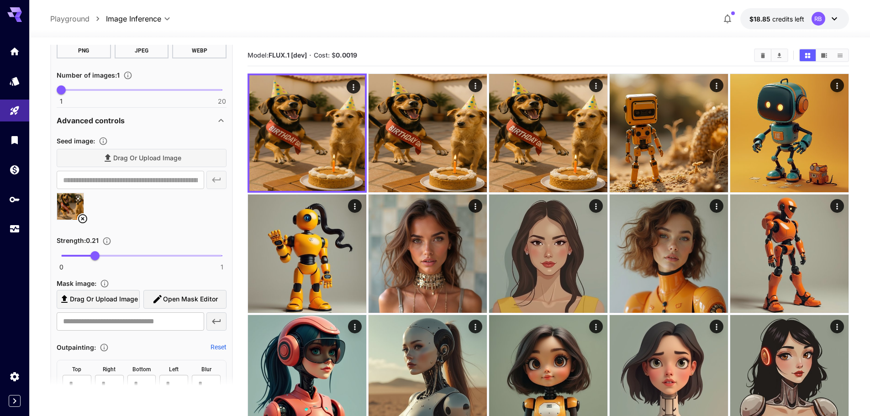
click at [158, 255] on span at bounding box center [141, 256] width 161 height 2
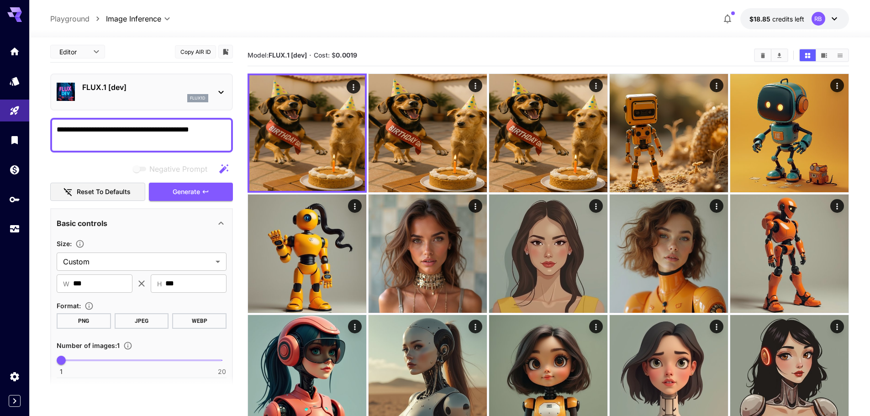
scroll to position [0, 0]
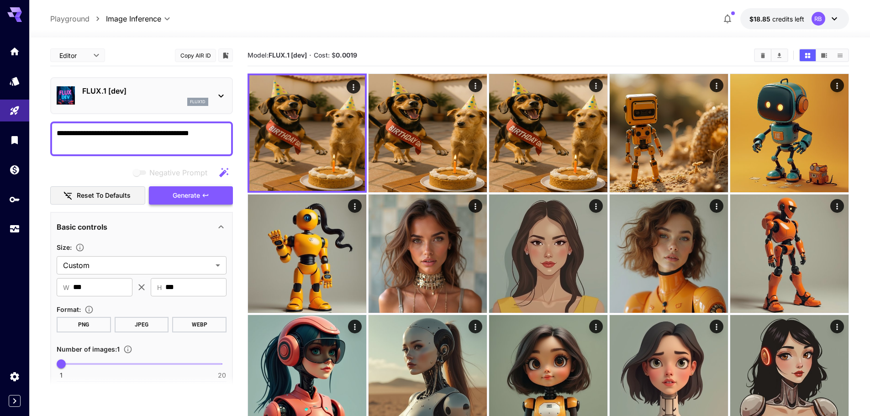
click at [200, 198] on span "Generate" at bounding box center [186, 195] width 27 height 11
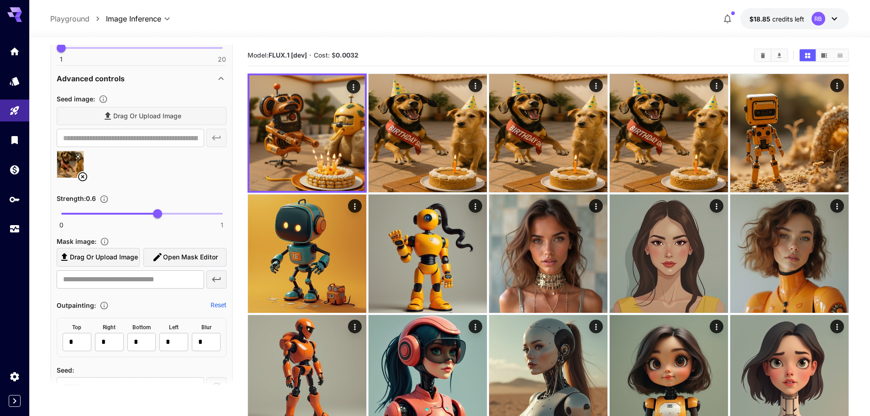
scroll to position [320, 0]
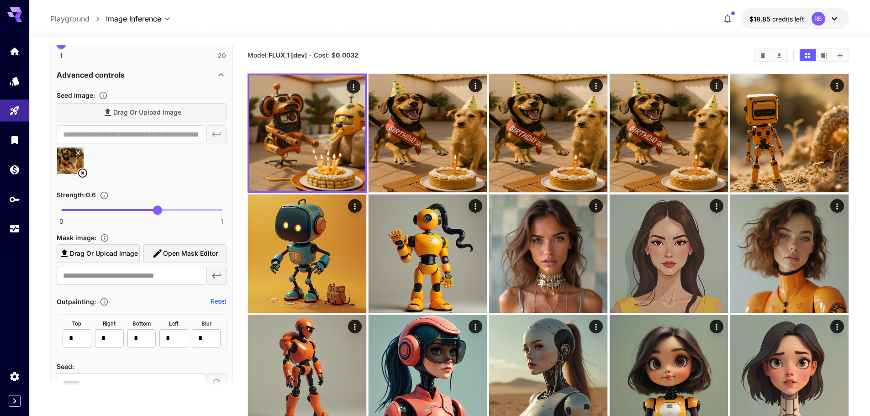
click at [173, 208] on span "0 1 0.6" at bounding box center [141, 210] width 161 height 14
type input "***"
click at [174, 208] on span "0.7" at bounding box center [173, 209] width 9 height 9
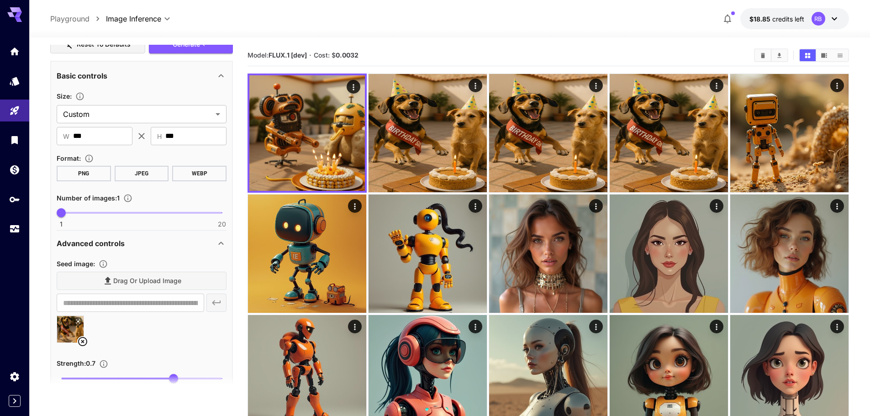
scroll to position [137, 0]
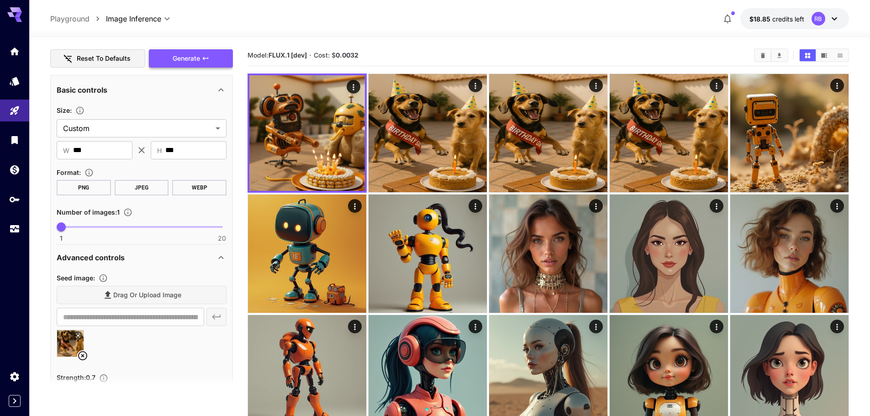
click at [195, 62] on span "Generate" at bounding box center [186, 58] width 27 height 11
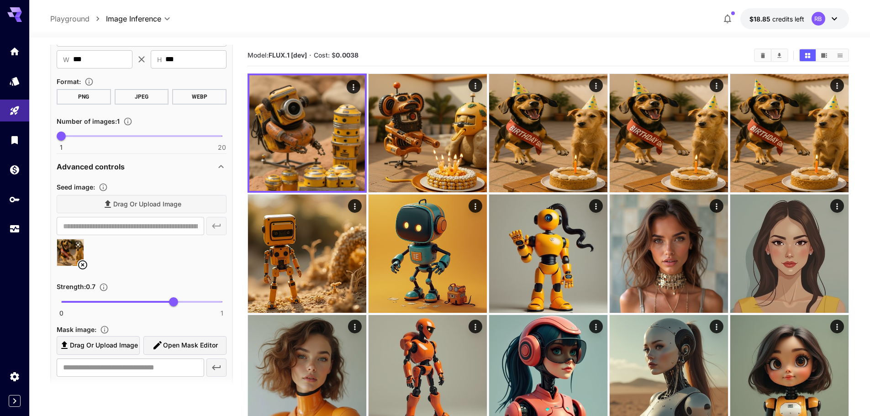
scroll to position [228, 0]
click at [85, 262] on icon at bounding box center [82, 264] width 9 height 9
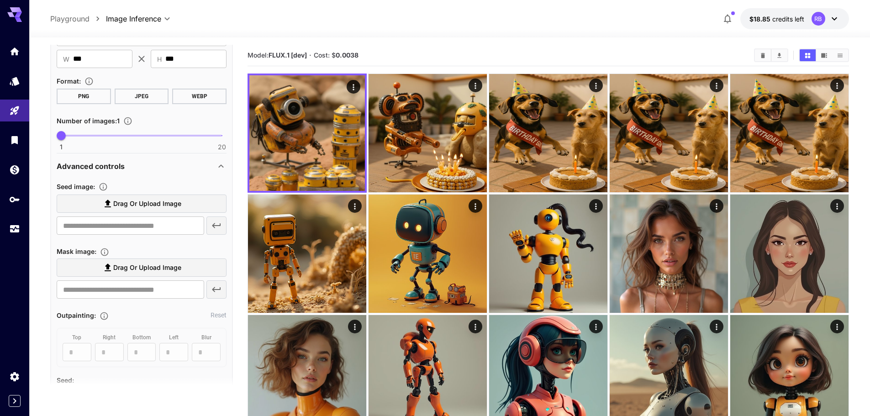
click at [136, 202] on span "Drag or upload image" at bounding box center [147, 203] width 68 height 11
click at [0, 0] on input "Drag or upload image" at bounding box center [0, 0] width 0 height 0
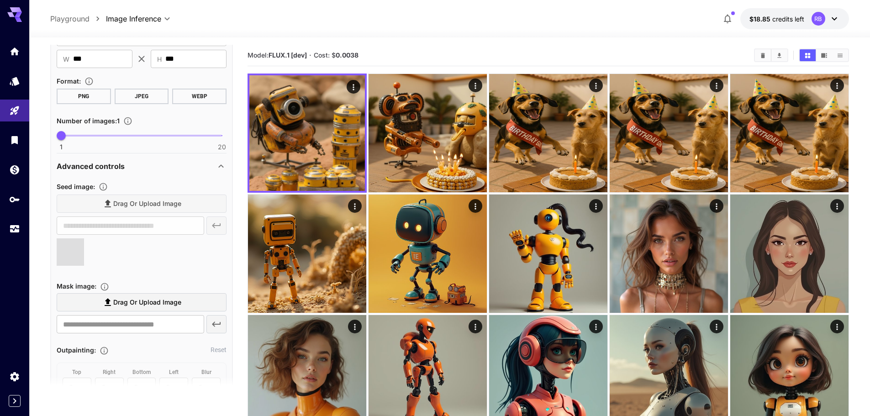
type input "**********"
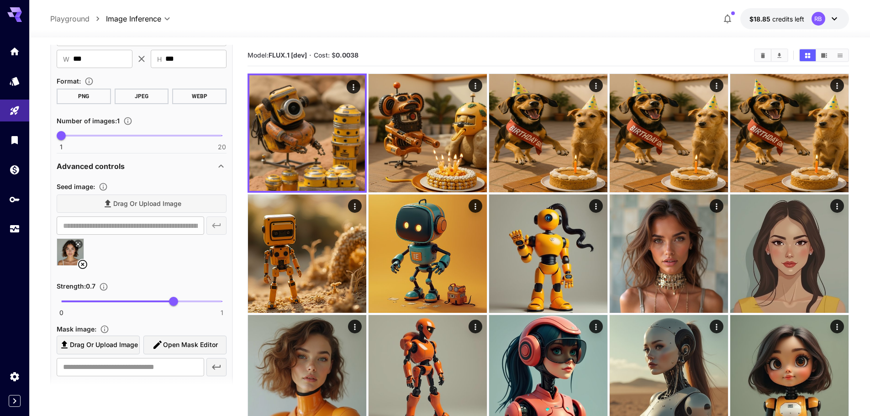
scroll to position [91, 0]
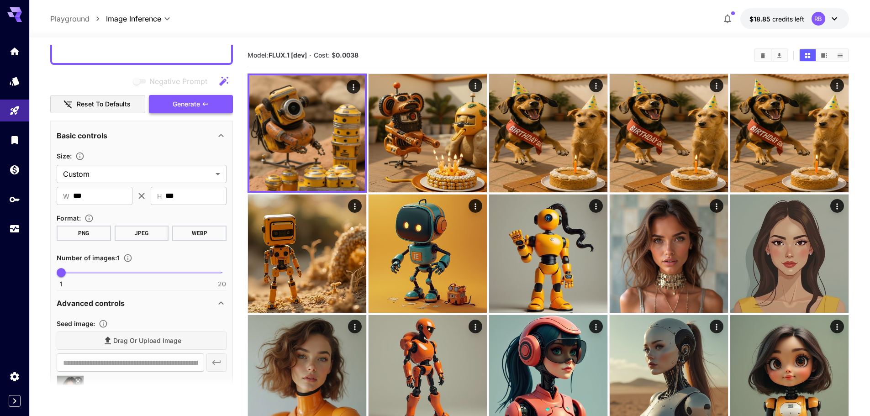
click at [202, 101] on icon "button" at bounding box center [205, 103] width 7 height 7
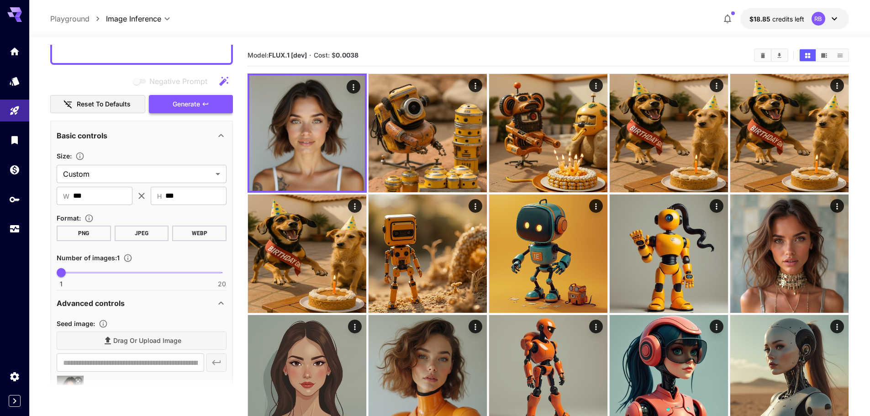
click at [202, 101] on icon "button" at bounding box center [205, 103] width 7 height 7
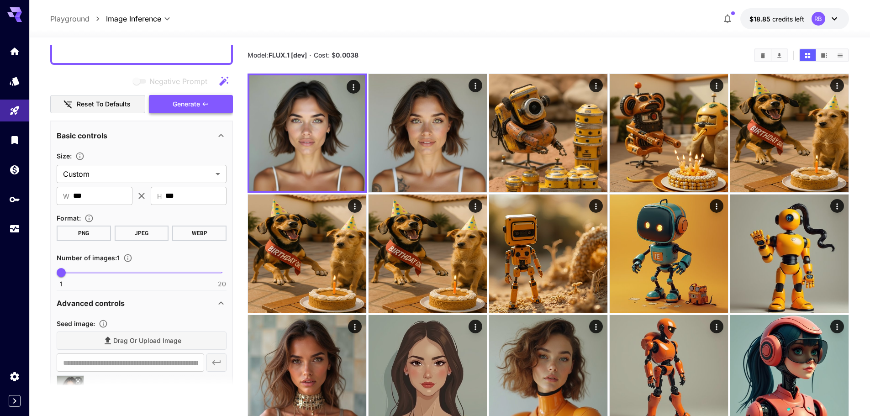
click at [202, 101] on icon "button" at bounding box center [205, 103] width 7 height 7
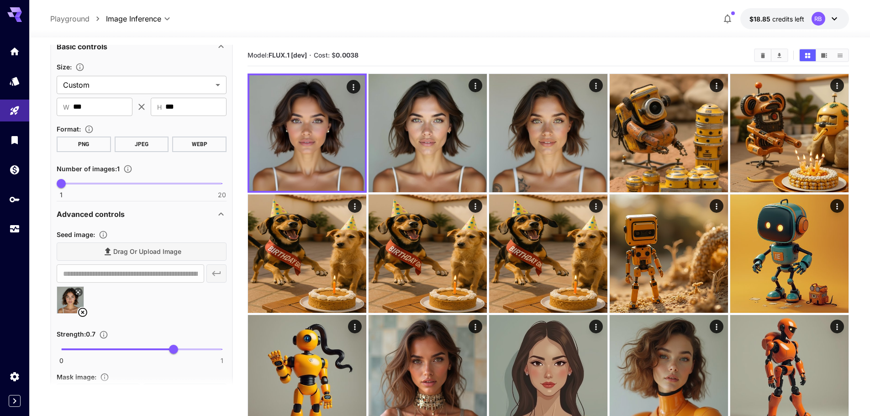
scroll to position [183, 0]
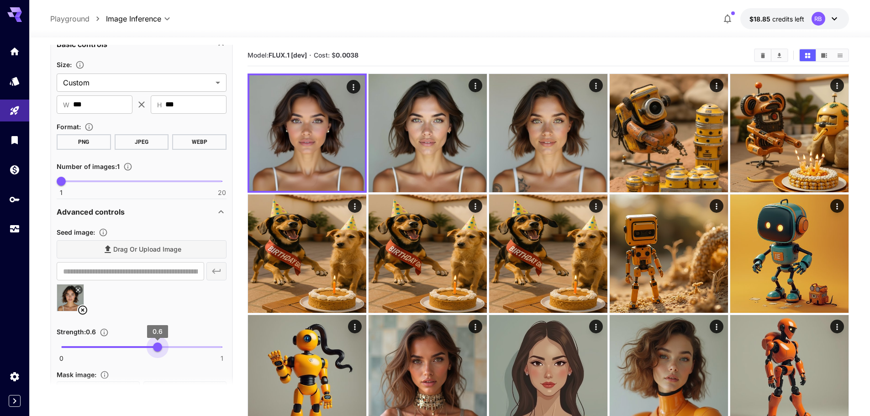
drag, startPoint x: 173, startPoint y: 344, endPoint x: 158, endPoint y: 346, distance: 15.6
click at [158, 346] on span "0.6" at bounding box center [157, 346] width 9 height 9
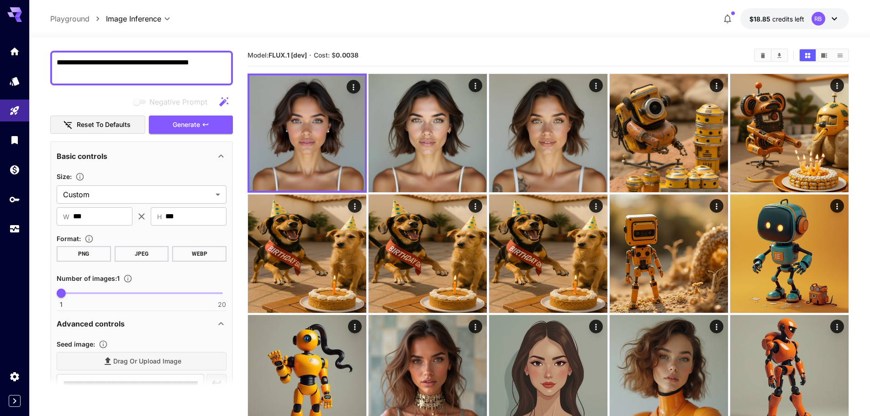
scroll to position [46, 0]
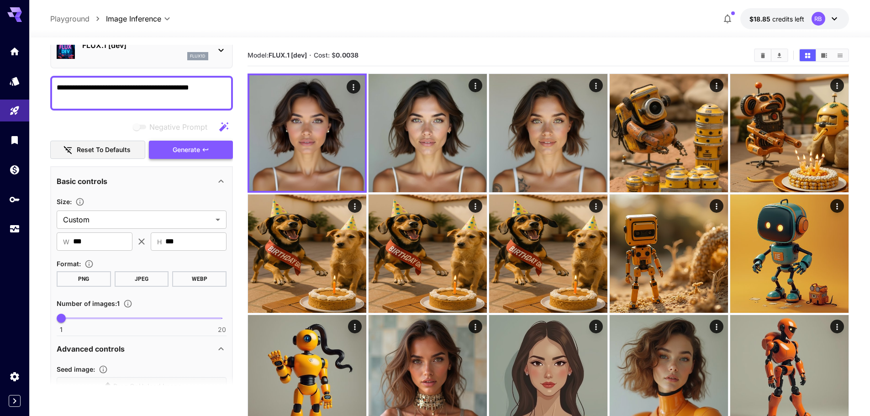
click at [208, 148] on icon "button" at bounding box center [205, 149] width 7 height 7
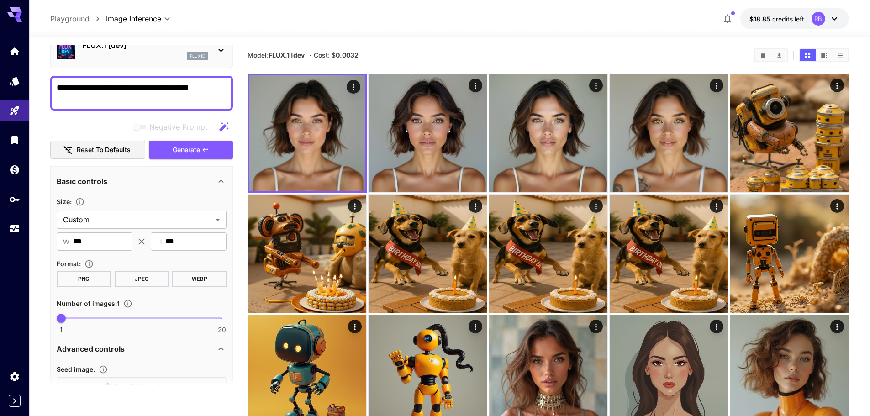
scroll to position [183, 0]
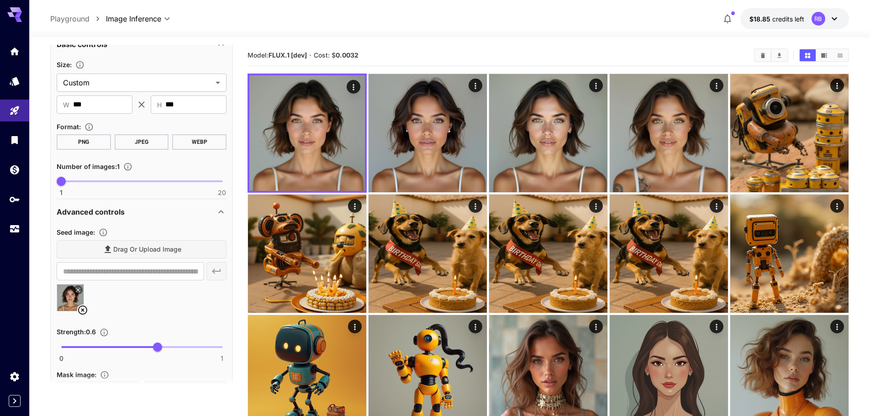
click at [192, 347] on span at bounding box center [141, 347] width 161 height 2
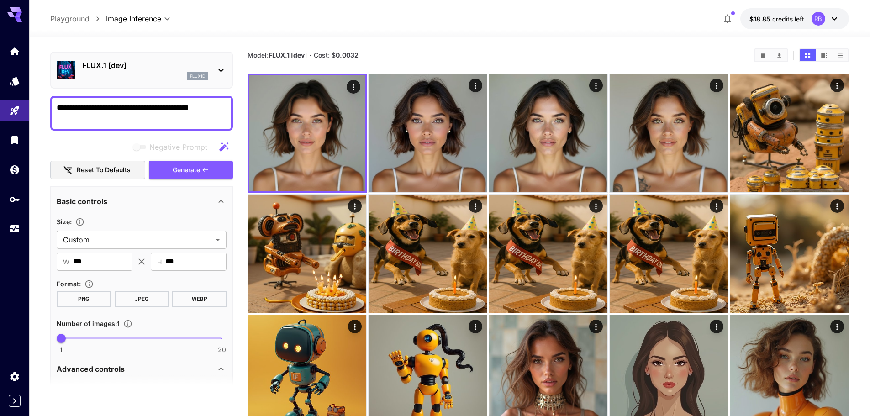
scroll to position [0, 0]
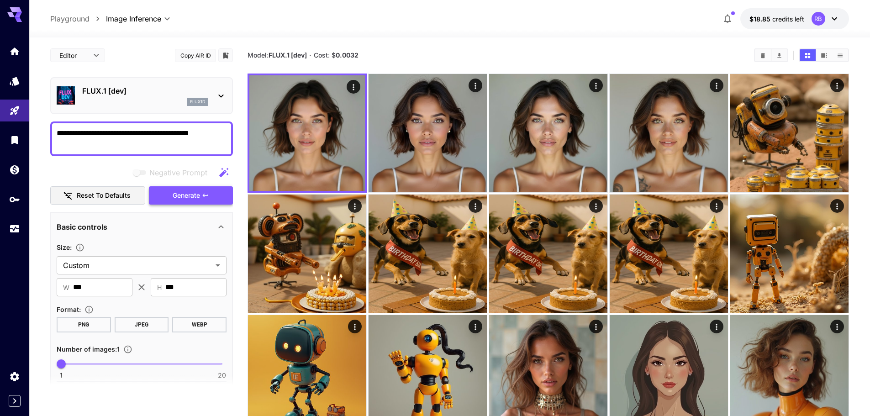
click at [194, 197] on span "Generate" at bounding box center [186, 195] width 27 height 11
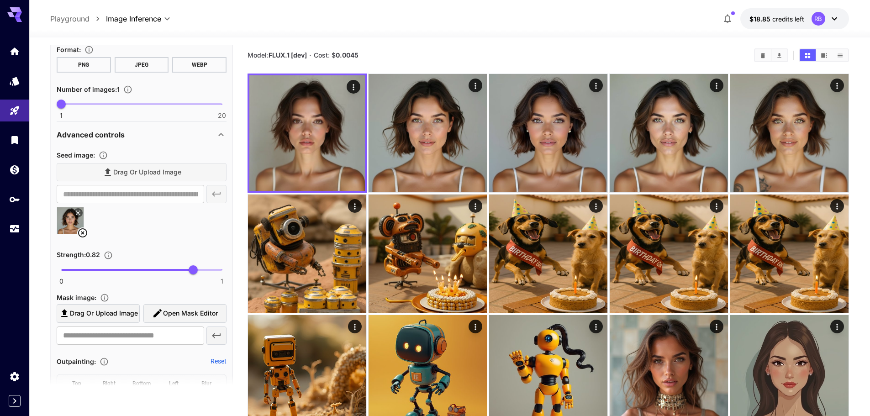
scroll to position [274, 0]
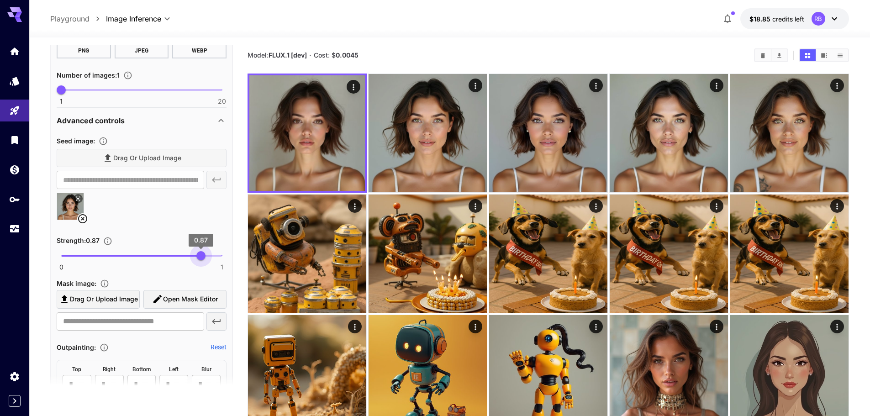
drag, startPoint x: 195, startPoint y: 257, endPoint x: 200, endPoint y: 260, distance: 6.3
click at [200, 260] on span "0.87" at bounding box center [200, 255] width 9 height 9
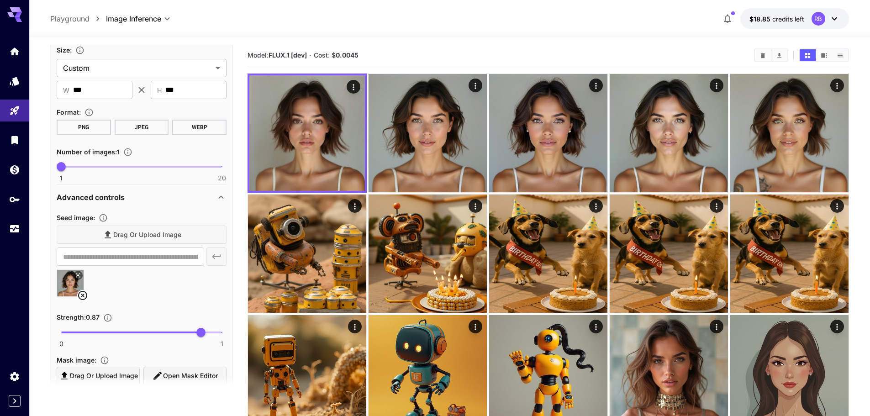
scroll to position [91, 0]
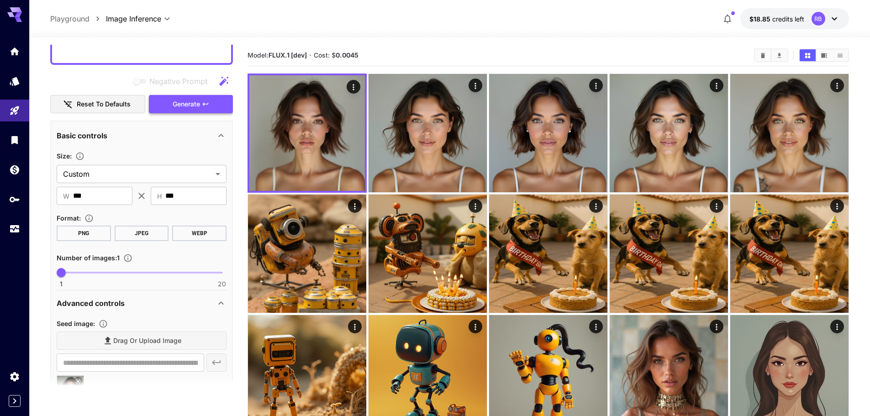
click at [218, 102] on button "Generate" at bounding box center [191, 104] width 84 height 19
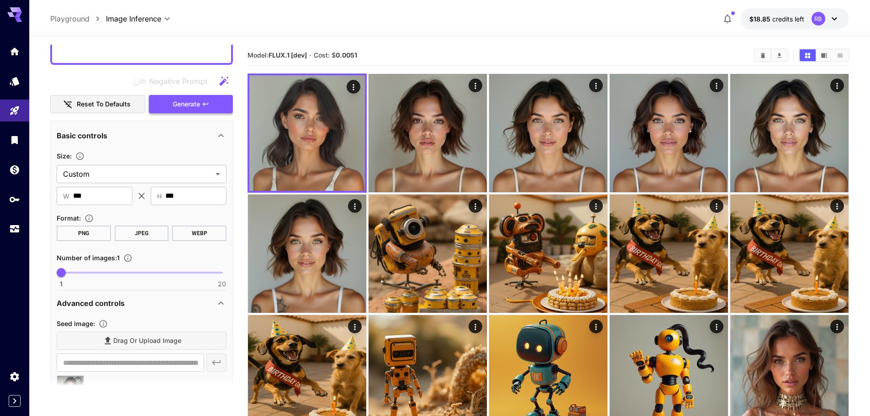
click at [182, 100] on span "Generate" at bounding box center [186, 104] width 27 height 11
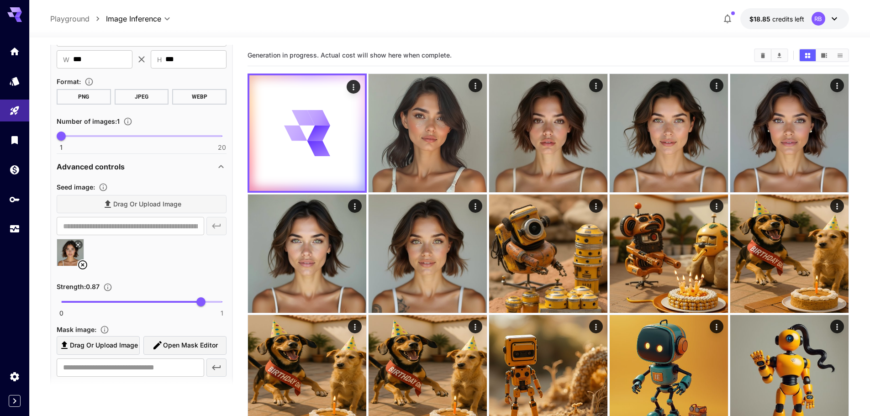
scroll to position [228, 0]
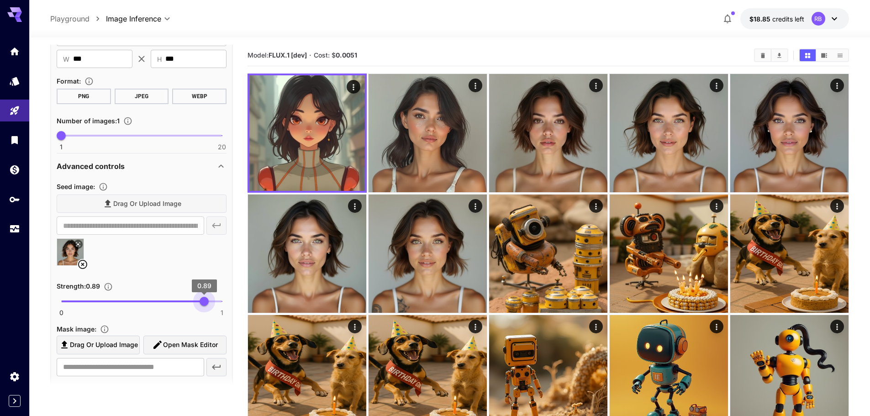
type input "****"
drag, startPoint x: 197, startPoint y: 301, endPoint x: 205, endPoint y: 304, distance: 8.5
click at [205, 304] on span "0.89" at bounding box center [204, 301] width 9 height 9
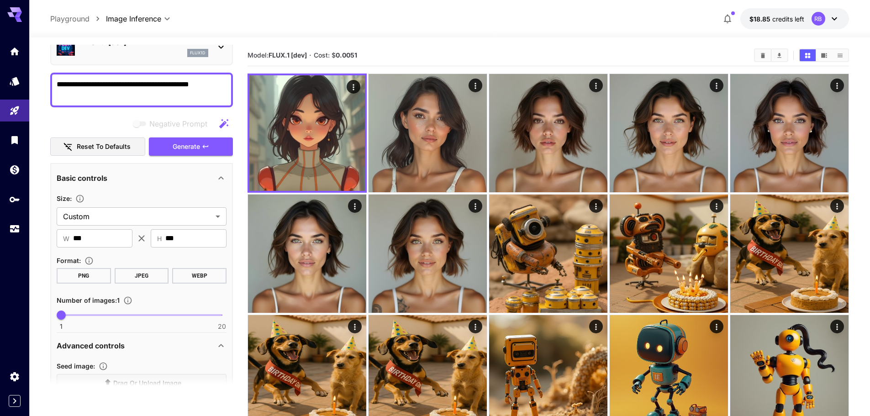
scroll to position [46, 0]
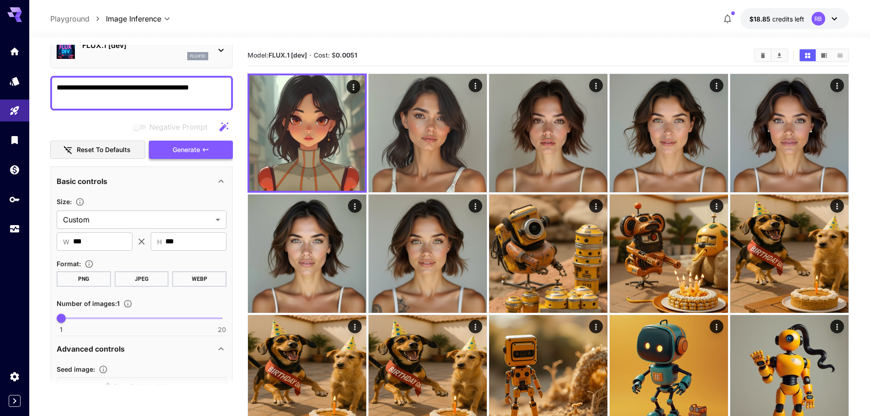
click at [202, 150] on icon "button" at bounding box center [205, 149] width 7 height 7
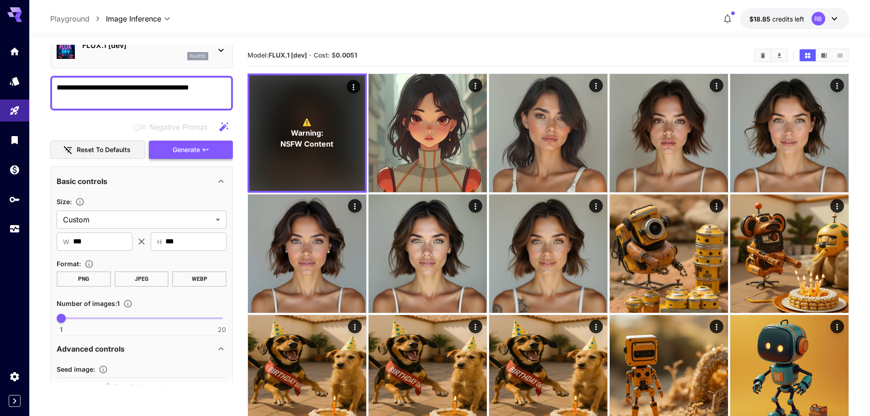
click at [188, 142] on button "Generate" at bounding box center [191, 150] width 84 height 19
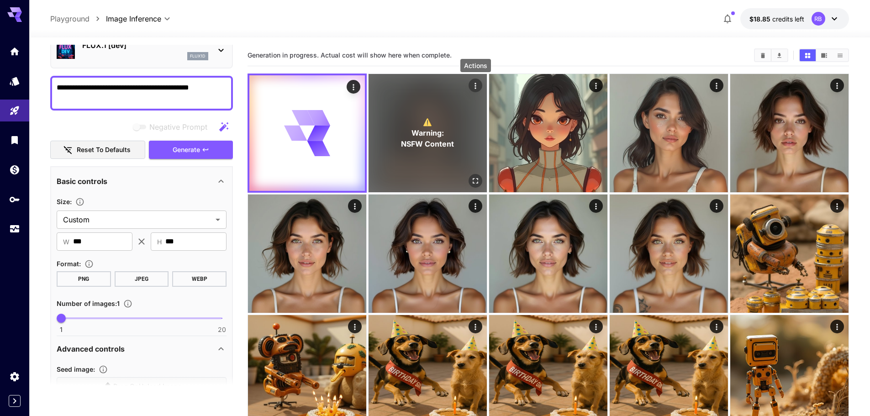
click at [477, 89] on icon "Actions" at bounding box center [475, 85] width 9 height 9
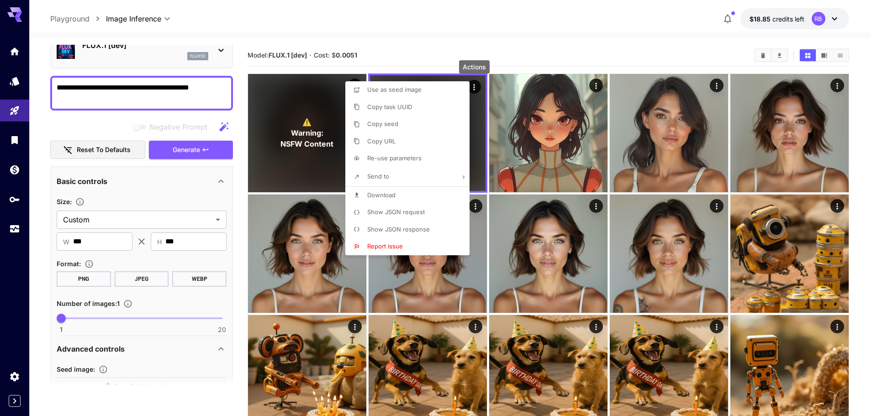
click at [437, 159] on li "Re-use parameters" at bounding box center [410, 158] width 130 height 17
type input "*********"
type input "*"
type input "*******"
type input "*"
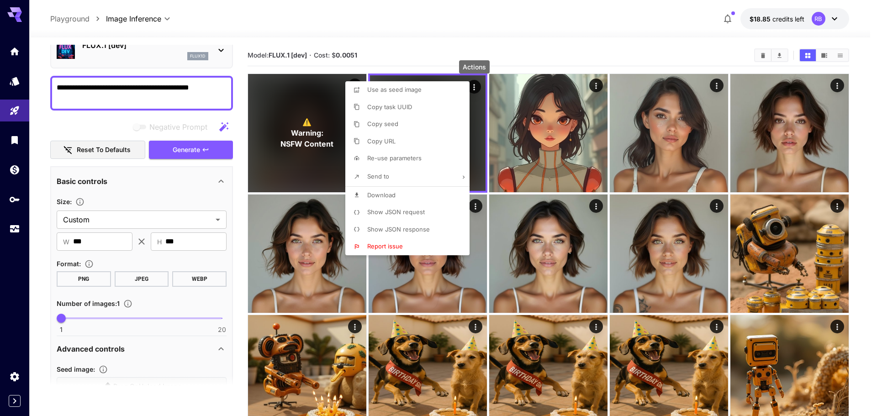
type input "**"
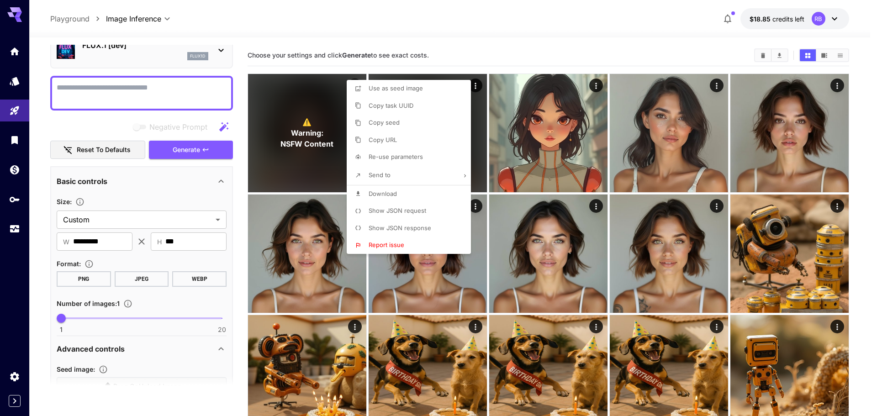
type textarea "**********"
type input "******"
type input "***"
type input "**"
type input "****"
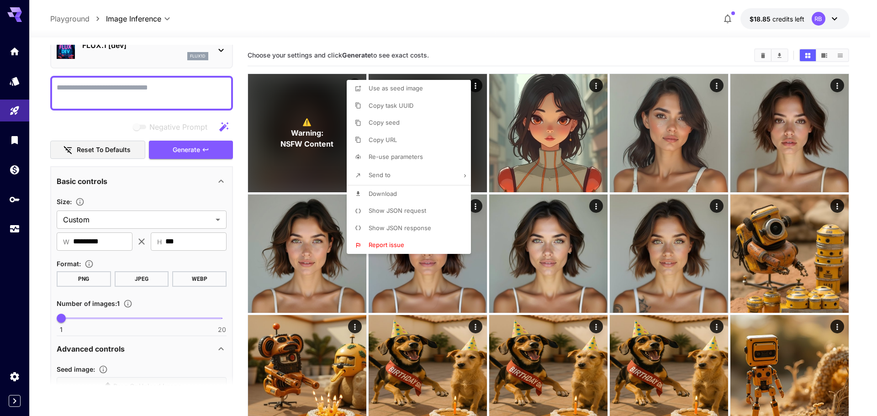
type input "***"
type input "**"
type input "**********"
click at [202, 154] on div at bounding box center [438, 208] width 877 height 416
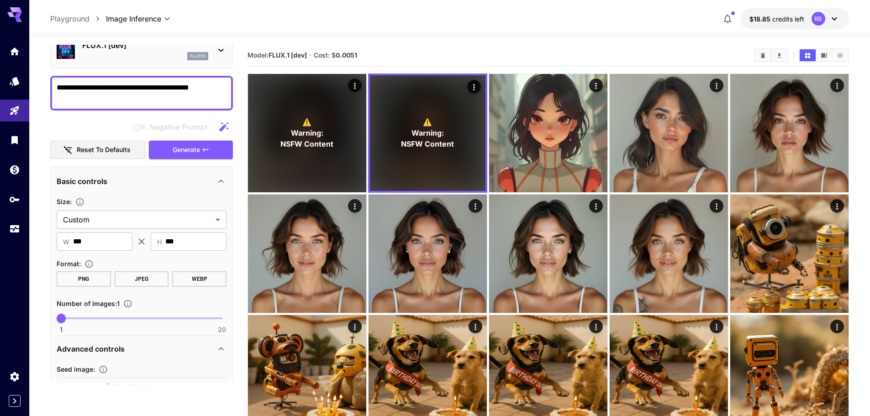
click at [202, 154] on button "Generate" at bounding box center [191, 150] width 84 height 19
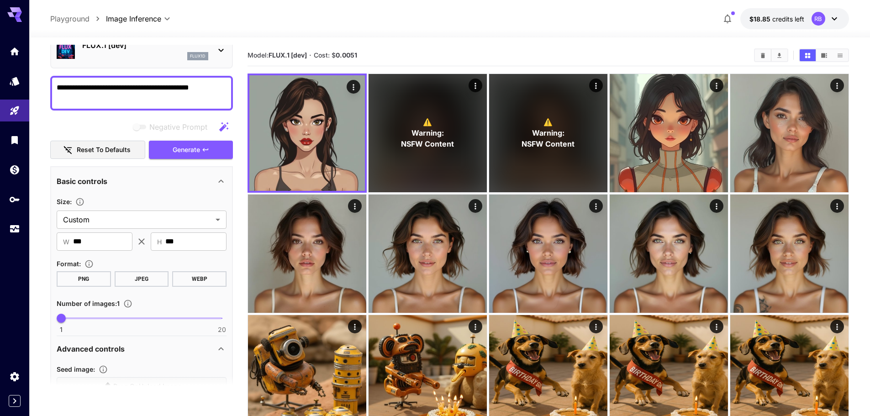
click at [202, 154] on button "Generate" at bounding box center [191, 150] width 84 height 19
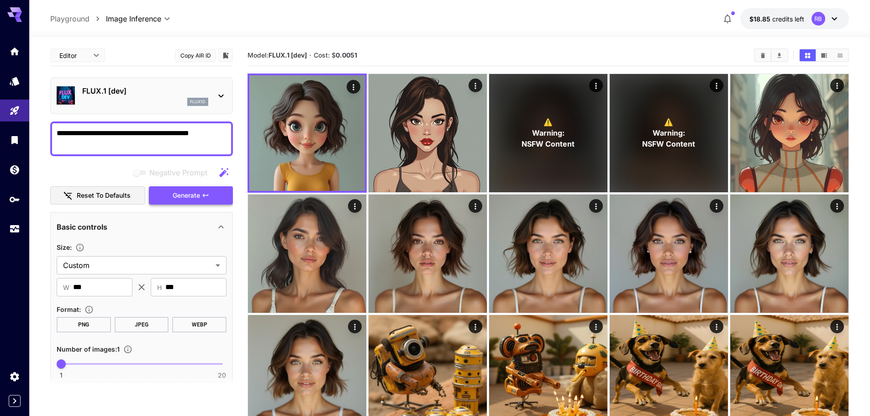
click at [201, 189] on button "Generate" at bounding box center [191, 195] width 84 height 19
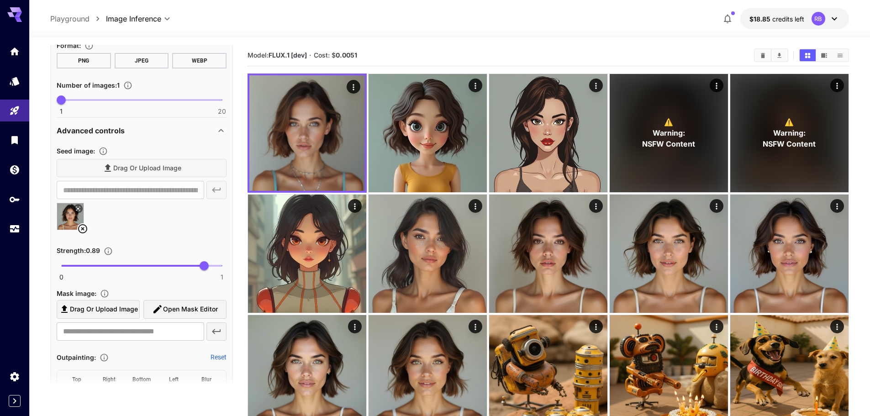
scroll to position [274, 0]
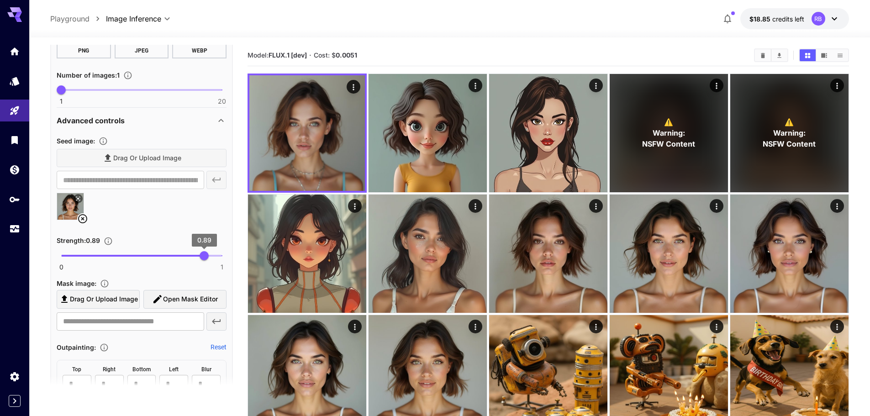
type input "****"
click at [210, 257] on span "0.93" at bounding box center [210, 255] width 9 height 9
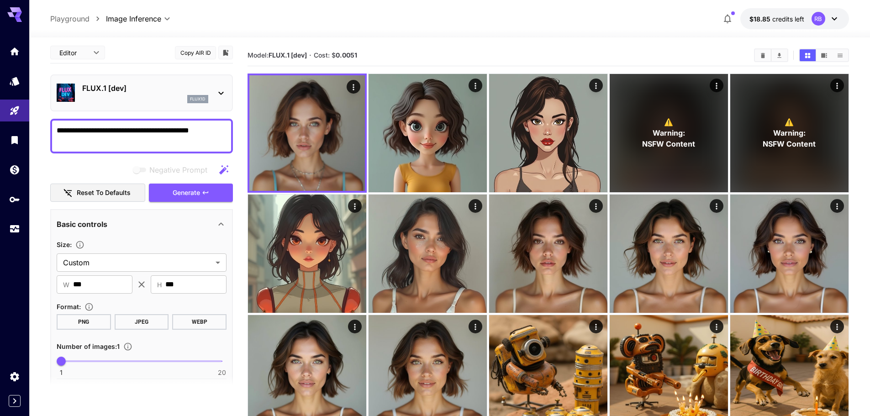
scroll to position [0, 0]
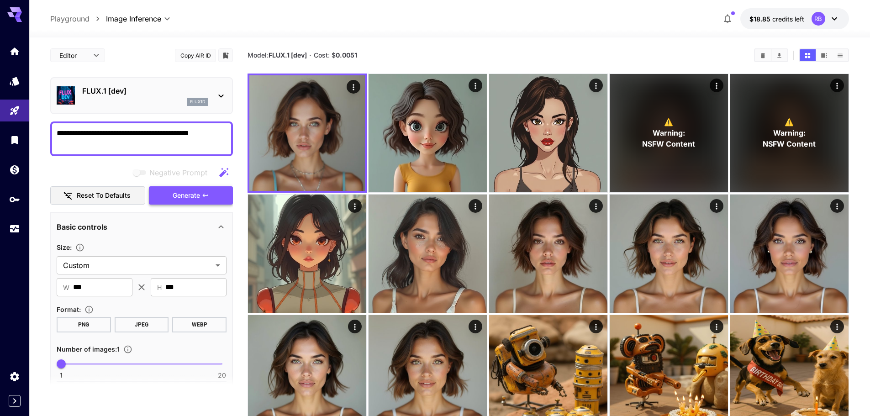
click at [201, 204] on button "Generate" at bounding box center [191, 195] width 84 height 19
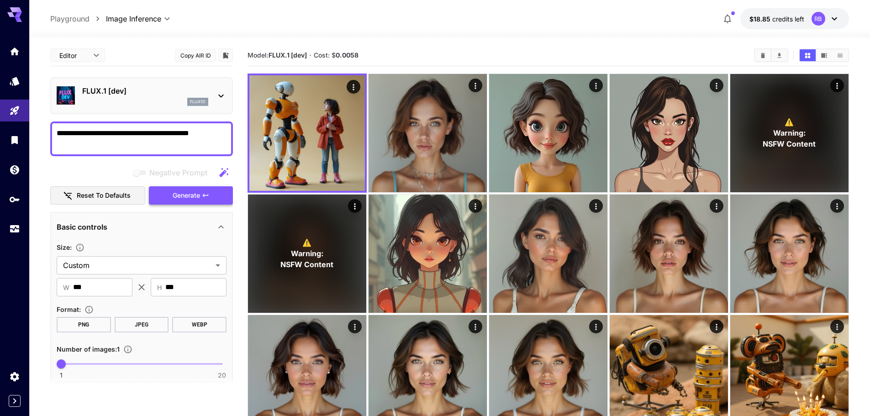
click at [217, 198] on button "Generate" at bounding box center [191, 195] width 84 height 19
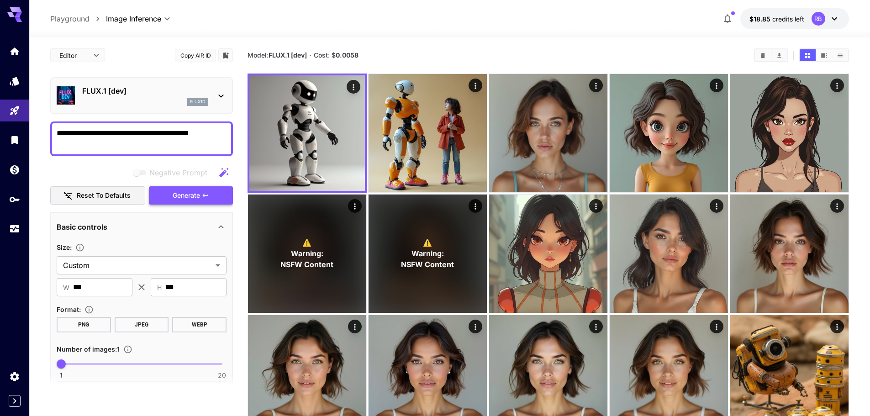
click at [217, 198] on button "Generate" at bounding box center [191, 195] width 84 height 19
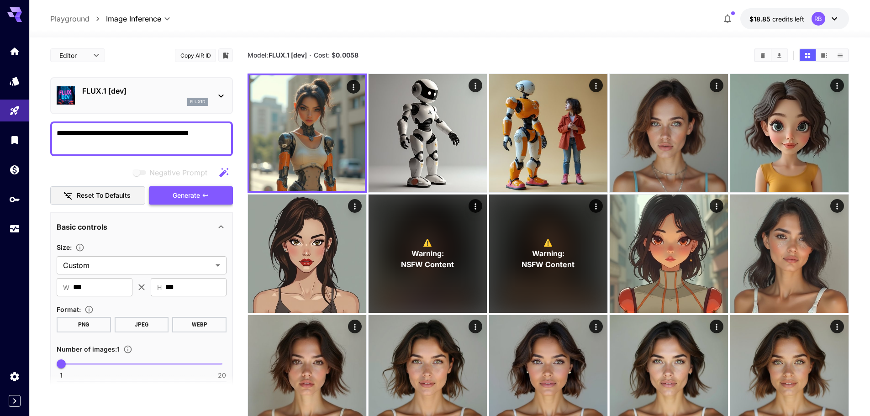
click at [193, 203] on button "Generate" at bounding box center [191, 195] width 84 height 19
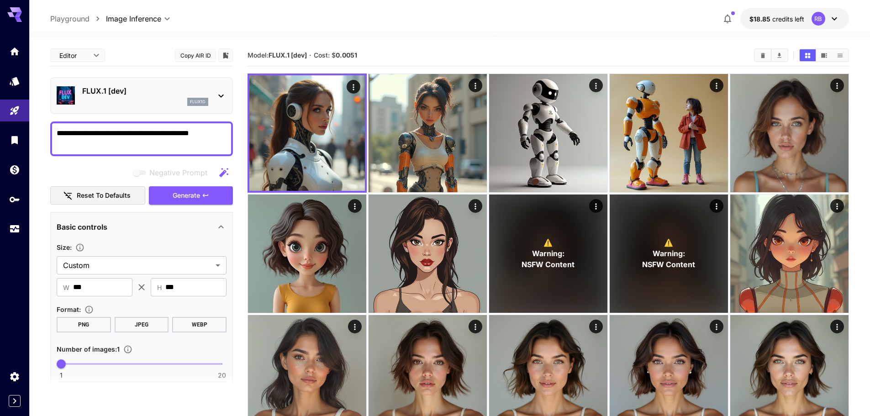
click at [215, 134] on textarea "**********" at bounding box center [142, 139] width 170 height 22
click at [215, 133] on textarea "**********" at bounding box center [142, 139] width 170 height 22
click at [220, 132] on textarea "**********" at bounding box center [142, 139] width 170 height 22
click at [199, 190] on span "Generate" at bounding box center [186, 195] width 27 height 11
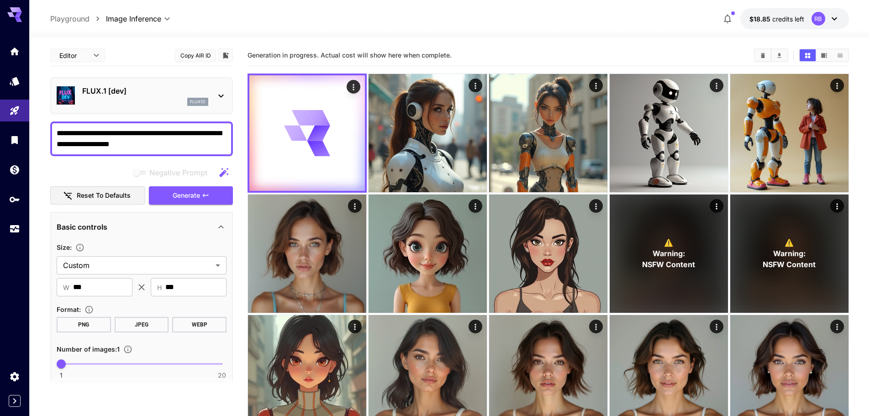
click at [221, 174] on icon "button" at bounding box center [223, 172] width 9 height 9
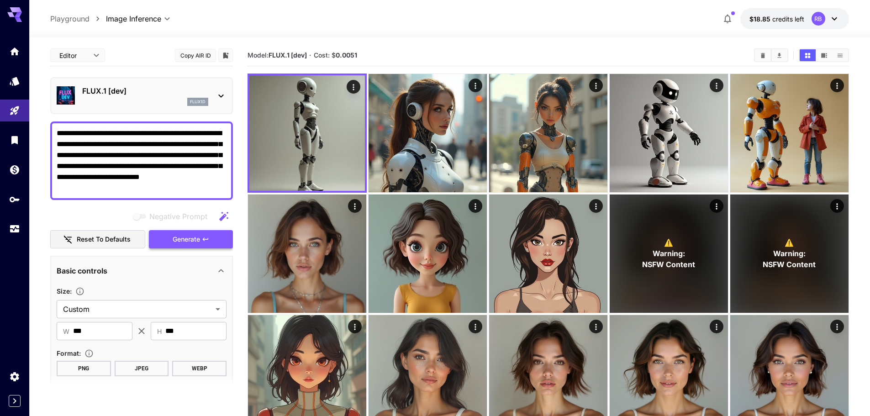
click at [191, 238] on span "Generate" at bounding box center [186, 239] width 27 height 11
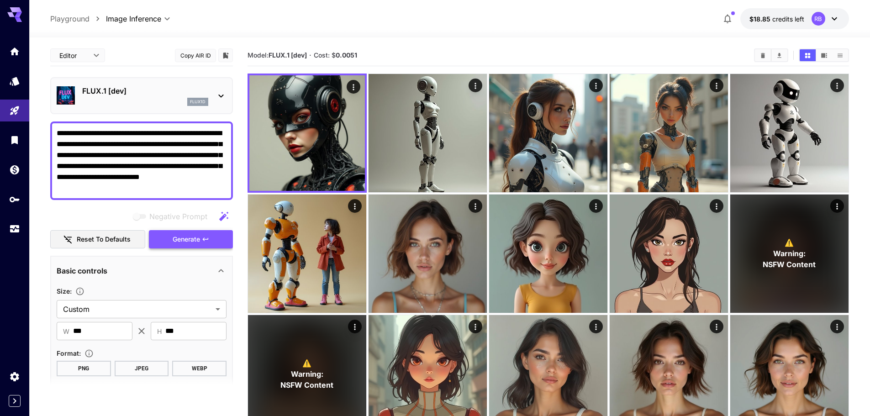
click at [190, 234] on span "Generate" at bounding box center [186, 239] width 27 height 11
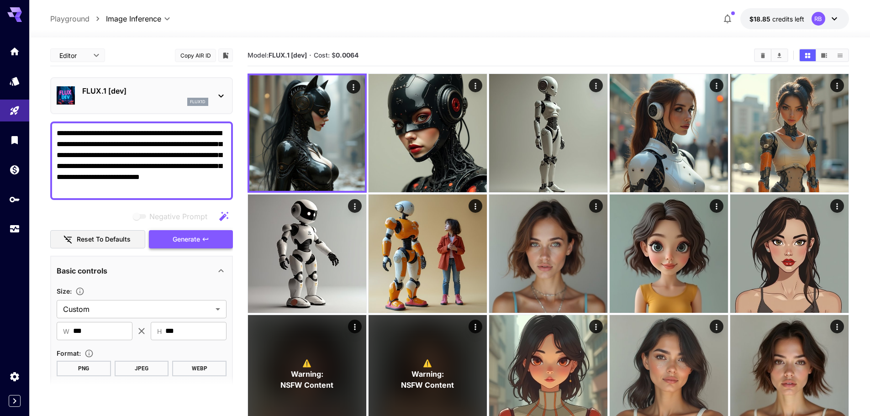
click at [190, 234] on span "Generate" at bounding box center [186, 239] width 27 height 11
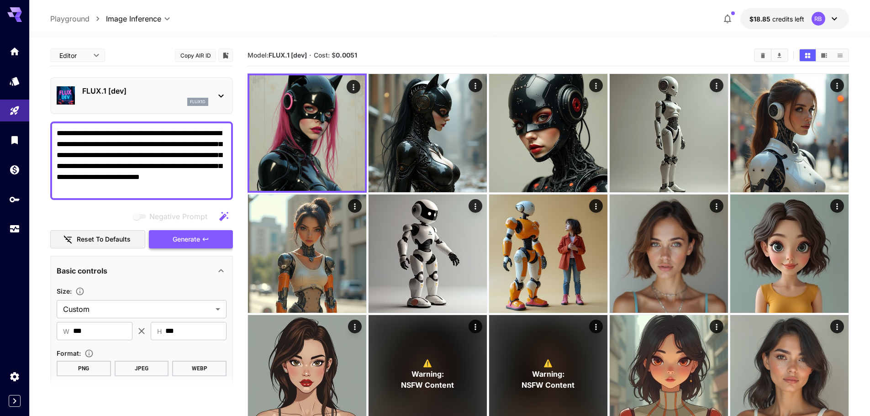
click at [190, 234] on span "Generate" at bounding box center [186, 239] width 27 height 11
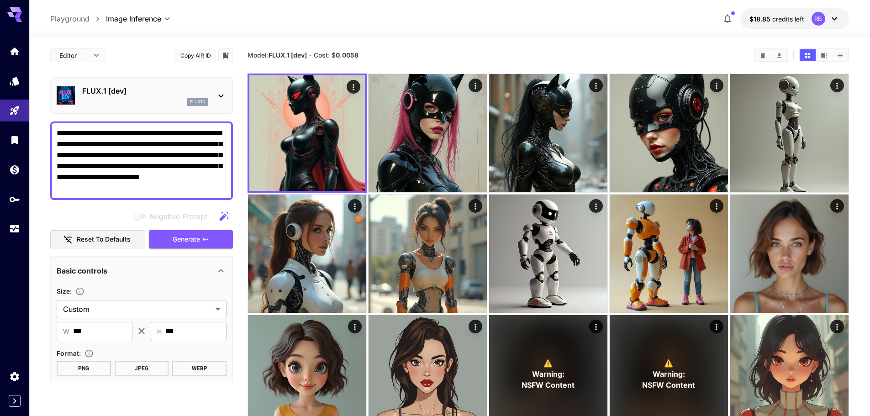
drag, startPoint x: 153, startPoint y: 189, endPoint x: 159, endPoint y: 142, distance: 47.8
click at [158, 142] on textarea "**********" at bounding box center [142, 161] width 170 height 66
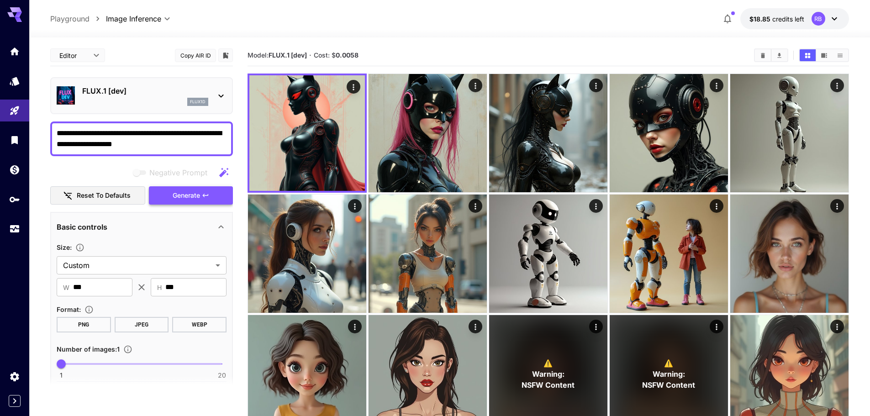
type textarea "**********"
click at [190, 194] on span "Generate" at bounding box center [186, 195] width 27 height 11
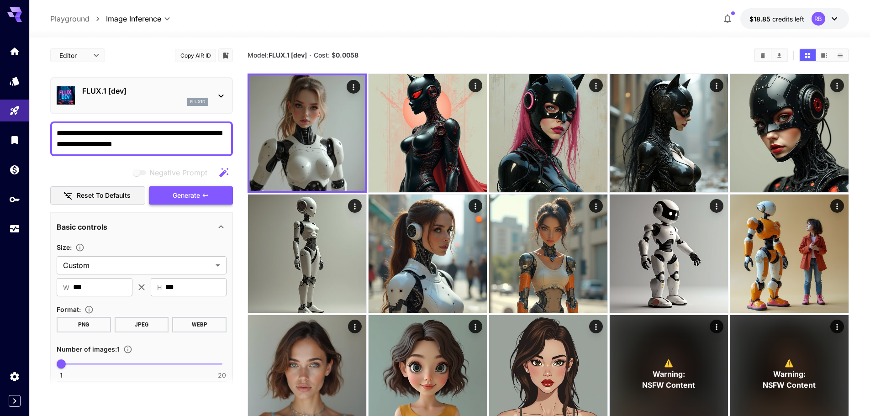
click at [179, 199] on span "Generate" at bounding box center [186, 195] width 27 height 11
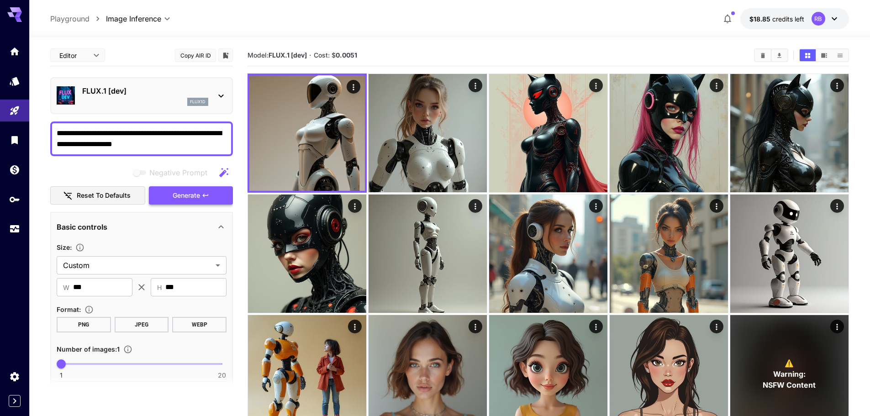
click at [177, 194] on span "Generate" at bounding box center [186, 195] width 27 height 11
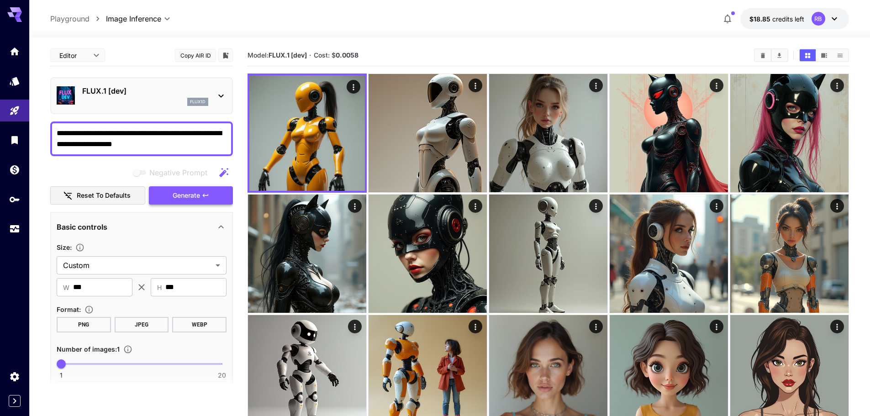
click at [177, 194] on span "Generate" at bounding box center [186, 195] width 27 height 11
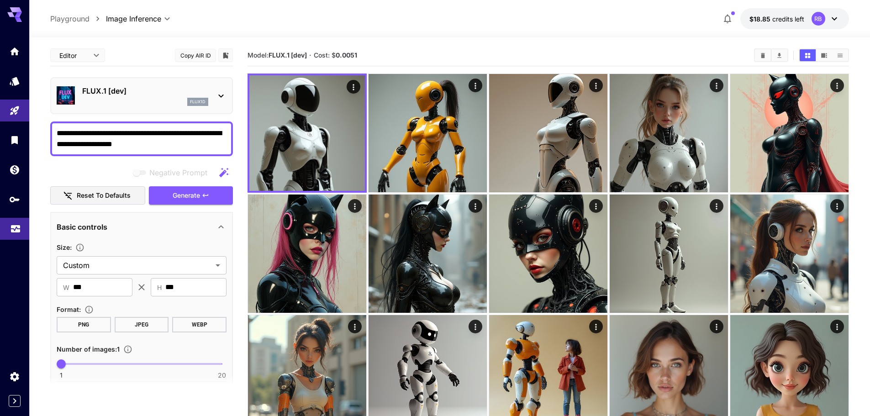
click at [21, 227] on link at bounding box center [14, 229] width 29 height 22
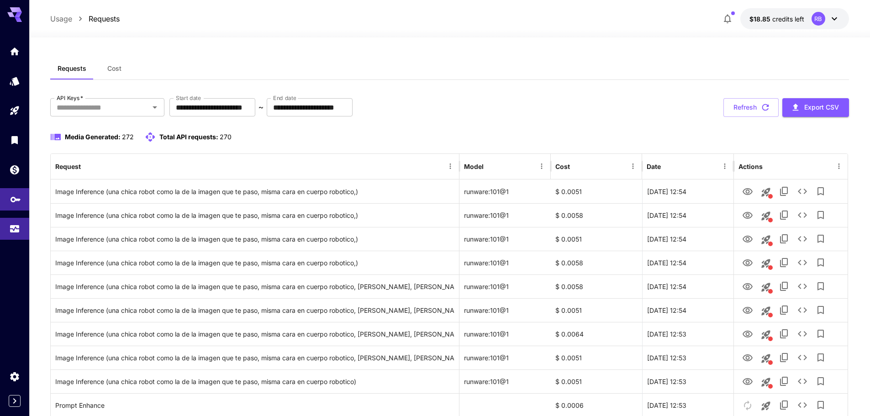
click at [21, 202] on link at bounding box center [14, 199] width 29 height 22
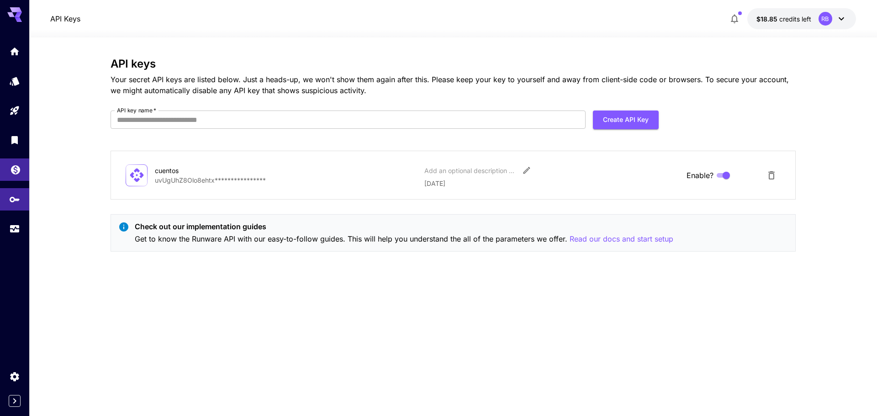
click at [24, 168] on link at bounding box center [14, 169] width 29 height 22
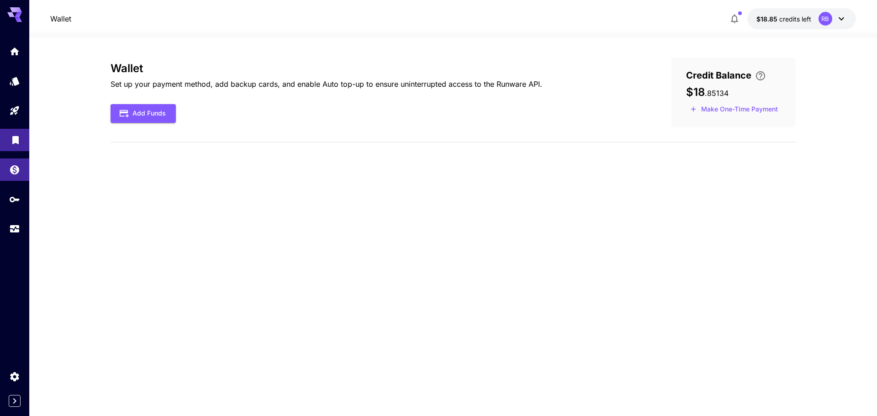
click at [21, 136] on link at bounding box center [14, 140] width 29 height 22
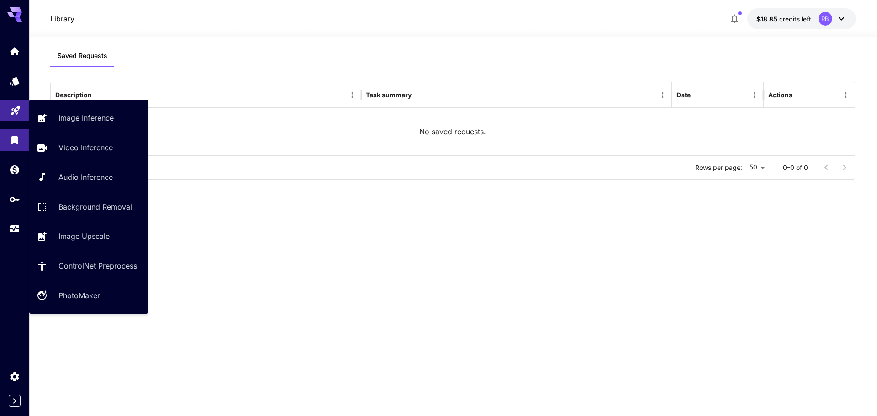
click at [22, 111] on link at bounding box center [14, 111] width 29 height 22
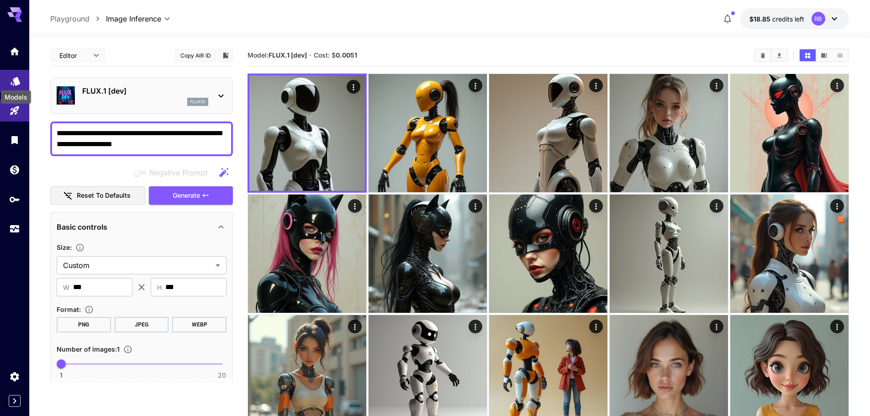
click at [16, 77] on icon "Models" at bounding box center [16, 78] width 10 height 9
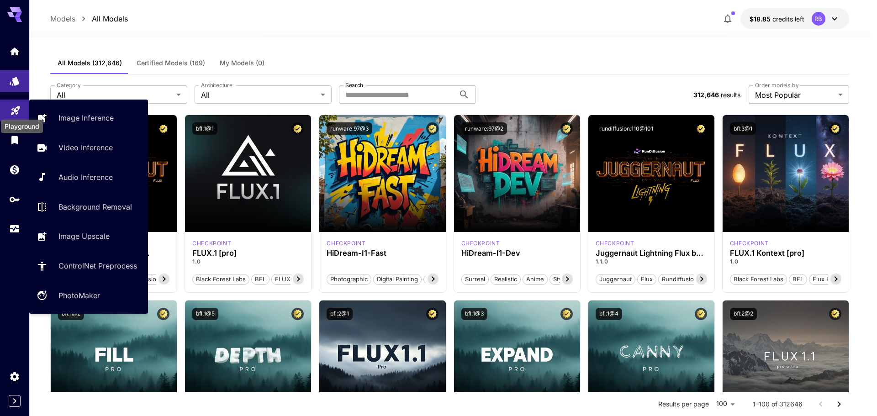
click at [11, 105] on icon "Playground" at bounding box center [15, 107] width 11 height 11
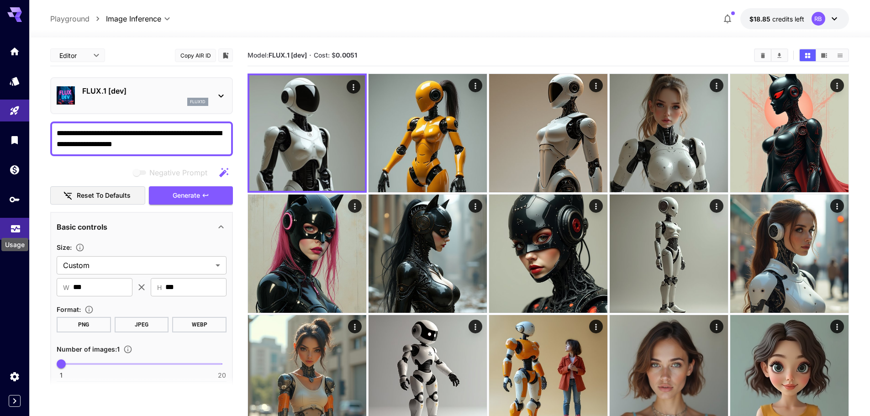
click at [20, 228] on icon "Usage" at bounding box center [15, 228] width 9 height 5
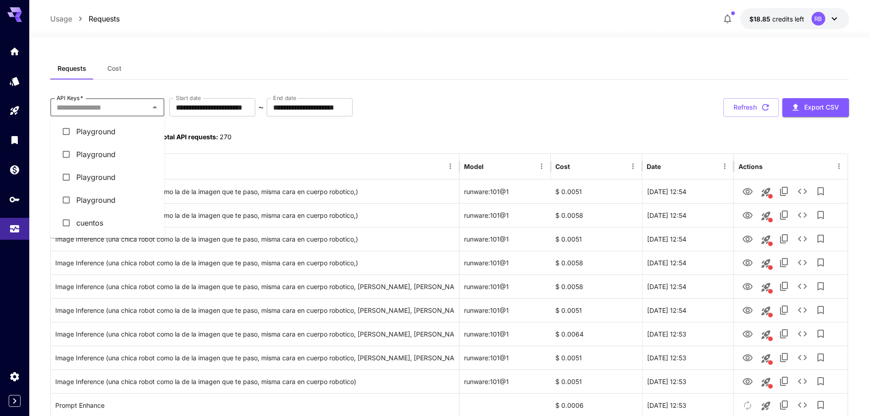
click at [133, 111] on input "API Keys   *" at bounding box center [100, 107] width 94 height 13
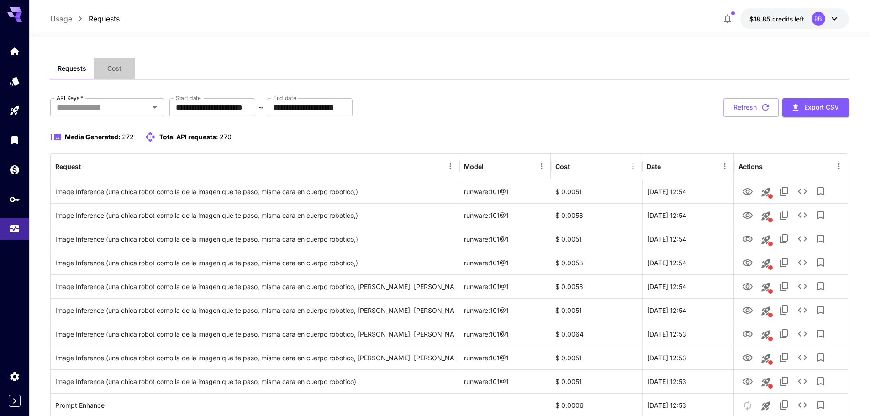
click at [113, 64] on span "Cost" at bounding box center [114, 68] width 14 height 8
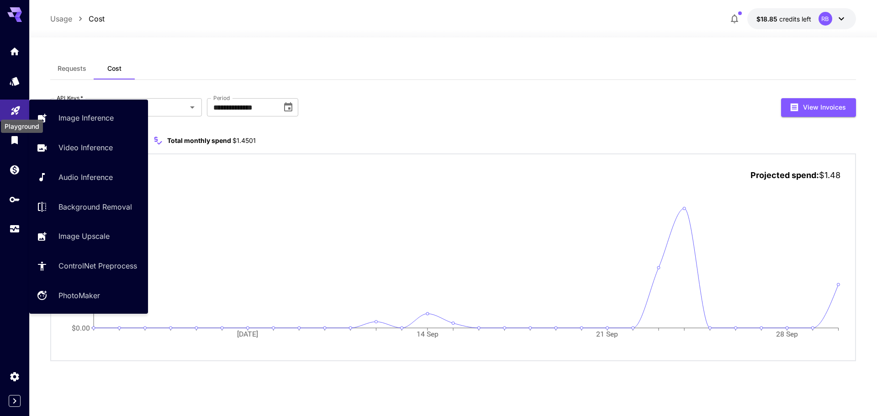
click at [15, 112] on icon "Playground" at bounding box center [15, 107] width 11 height 11
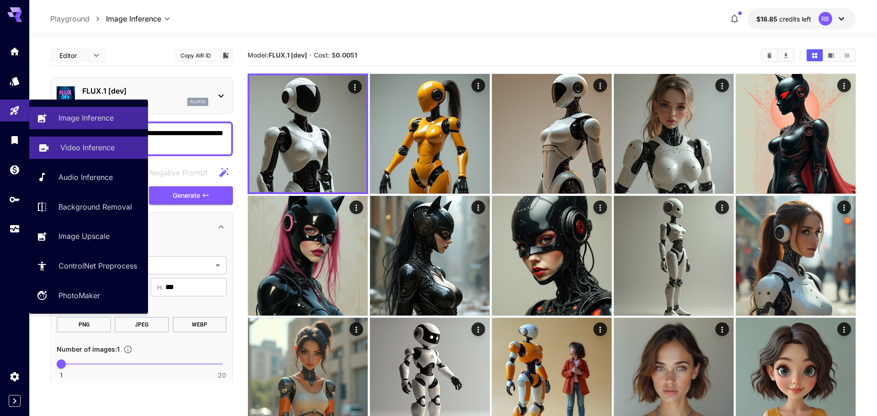
click at [71, 149] on p "Video Inference" at bounding box center [87, 147] width 54 height 11
type input "**********"
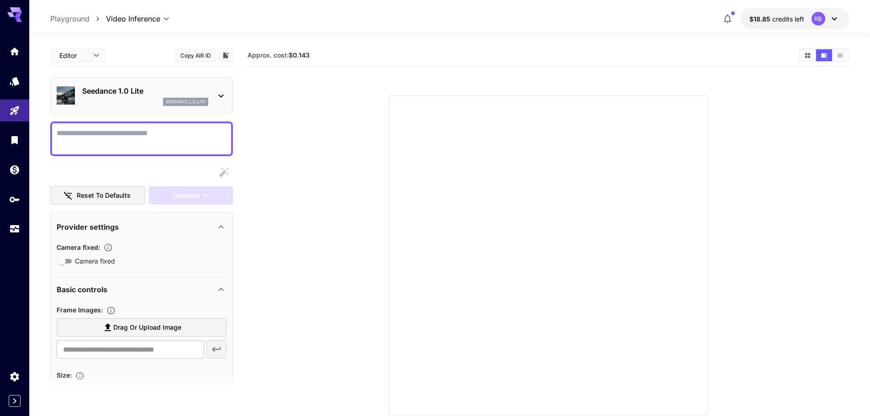
click at [138, 133] on textarea "Camera fixed" at bounding box center [142, 139] width 170 height 22
type textarea "**********"
click at [172, 203] on div "Generate" at bounding box center [191, 195] width 84 height 19
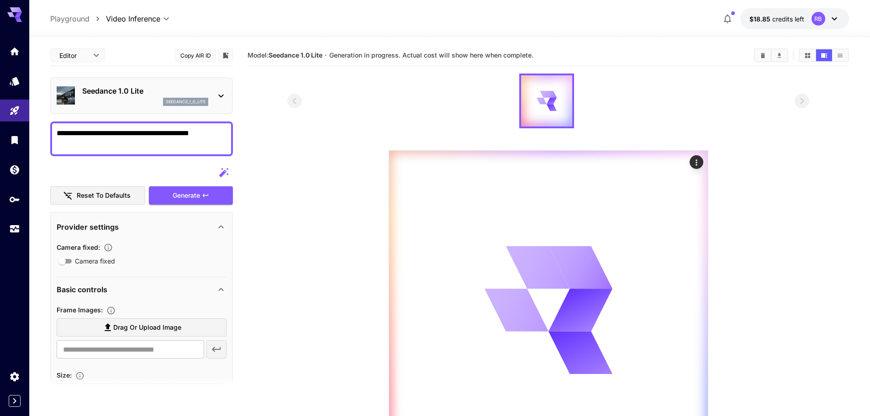
drag, startPoint x: 163, startPoint y: 135, endPoint x: 361, endPoint y: 127, distance: 198.7
click at [361, 127] on div at bounding box center [548, 101] width 522 height 55
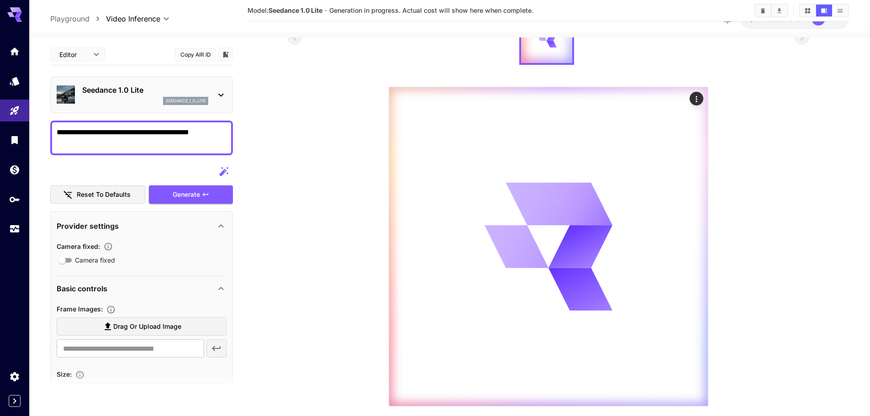
scroll to position [81, 0]
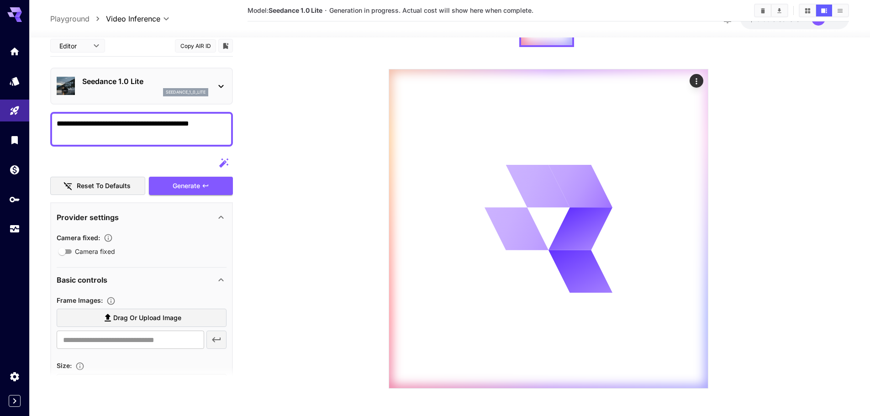
click at [110, 237] on icon "button" at bounding box center [108, 237] width 9 height 9
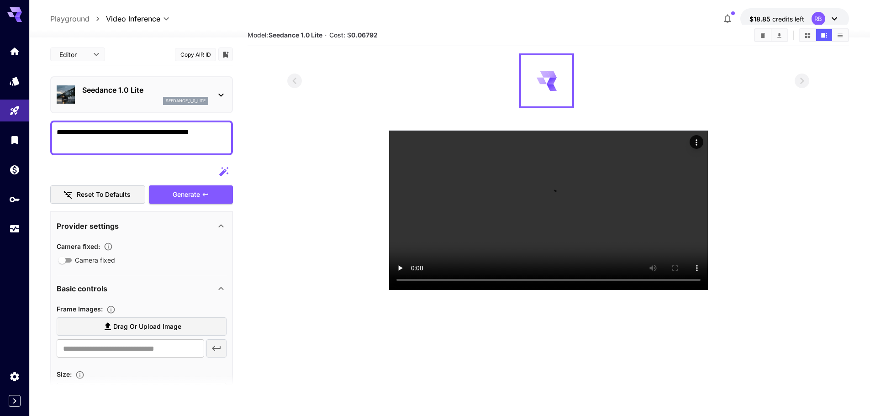
scroll to position [0, 0]
